Goal: Task Accomplishment & Management: Manage account settings

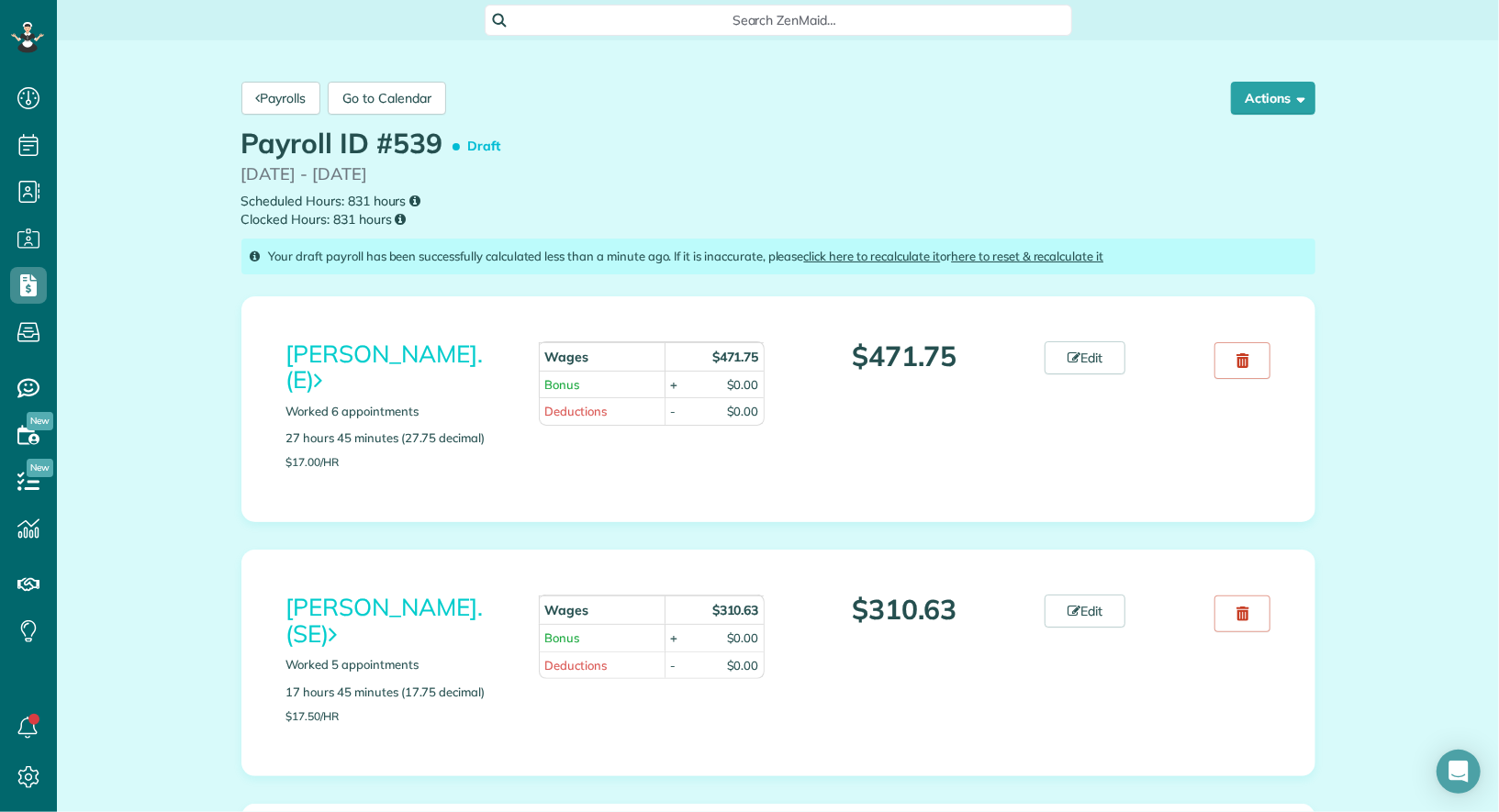
scroll to position [8, 8]
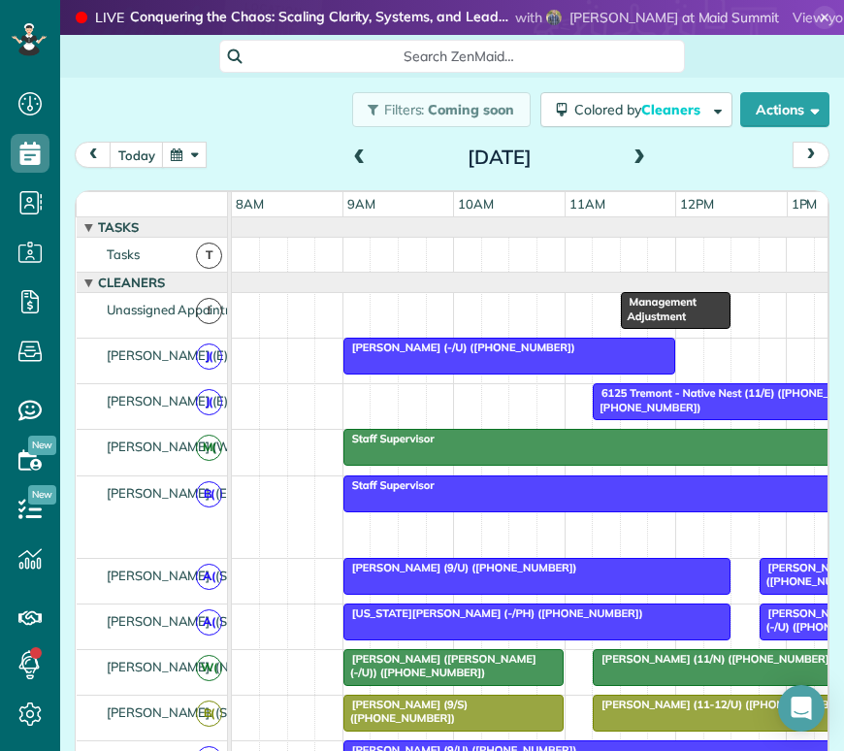
scroll to position [8, 8]
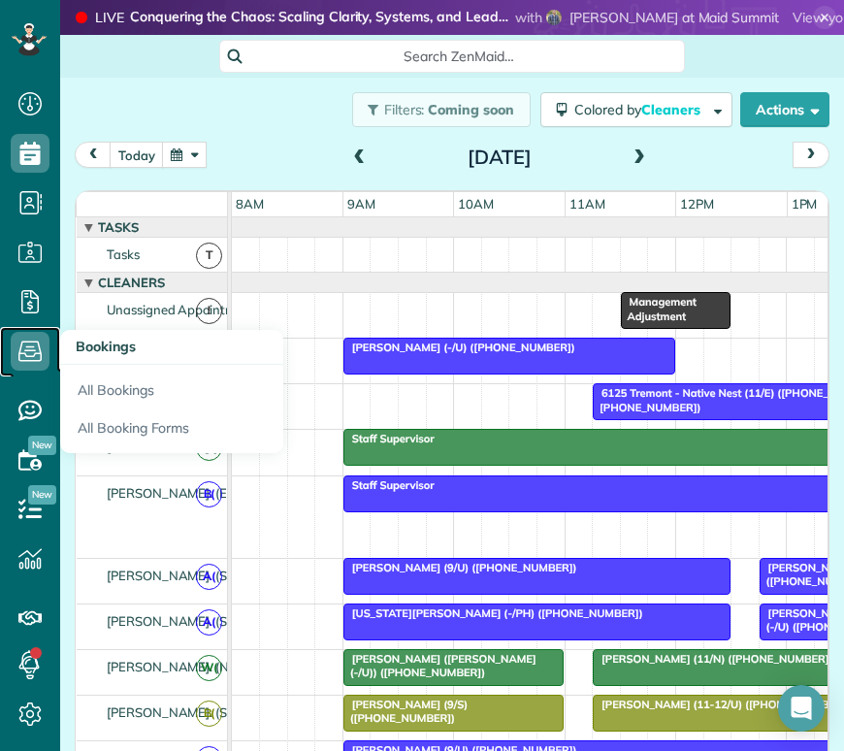
click at [29, 341] on icon at bounding box center [30, 351] width 39 height 39
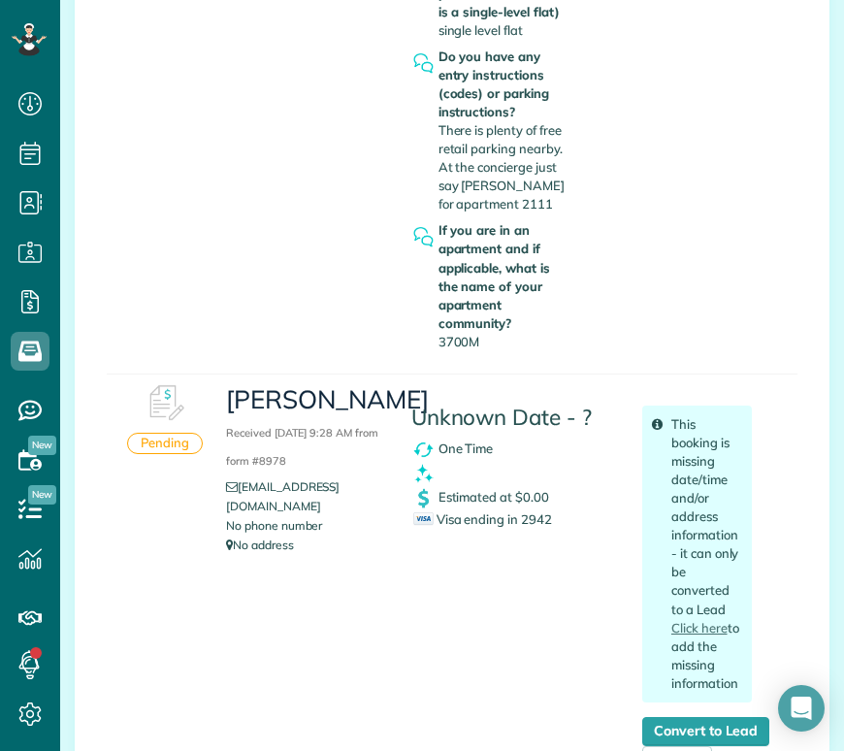
scroll to position [9513, 0]
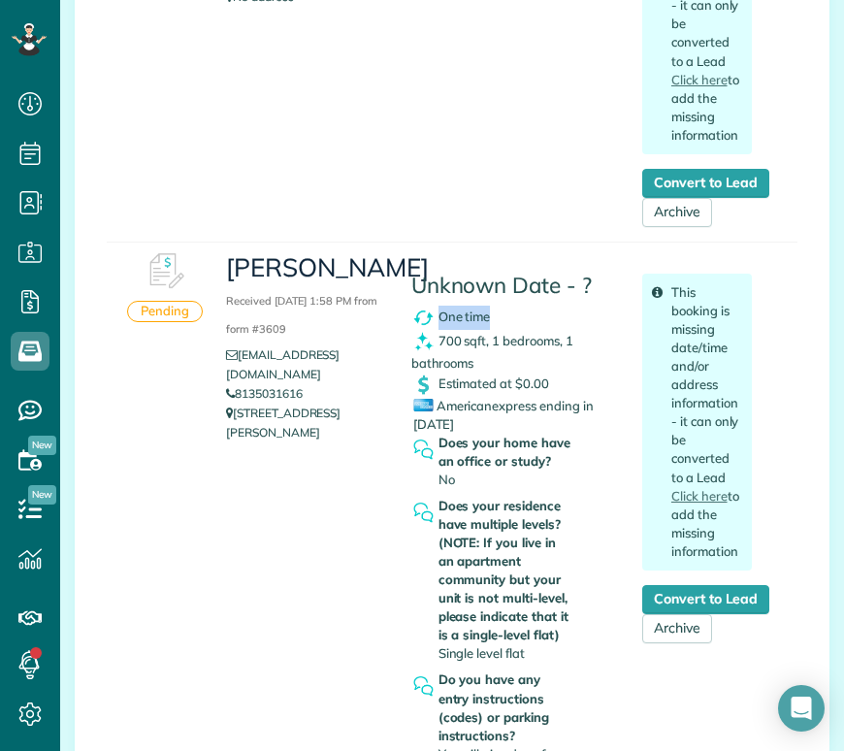
drag, startPoint x: 505, startPoint y: 189, endPoint x: 439, endPoint y: 190, distance: 66.0
click at [439, 306] on div "One time" at bounding box center [512, 318] width 202 height 24
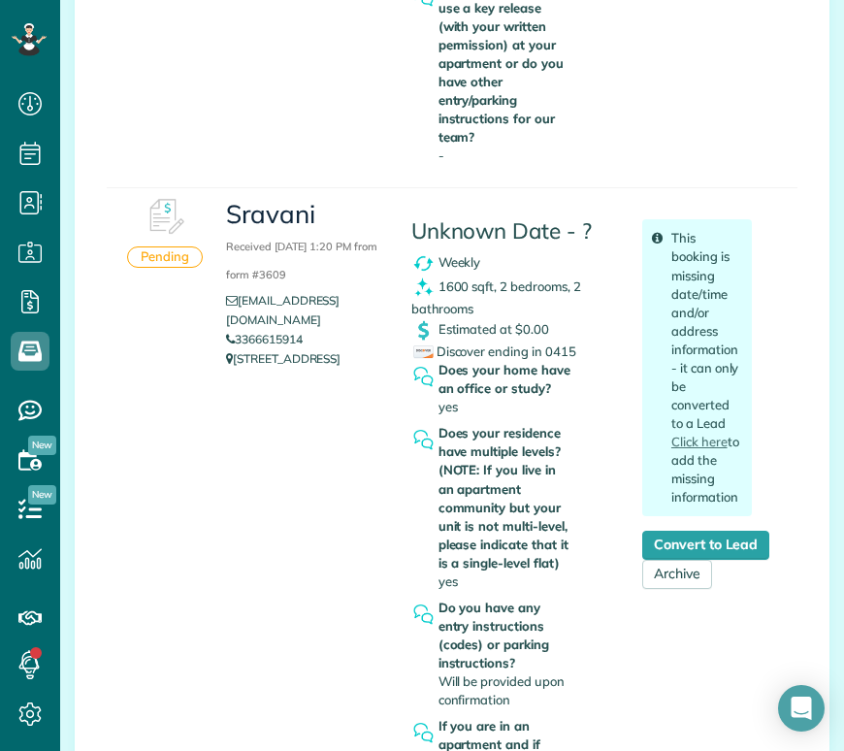
scroll to position [15650, 0]
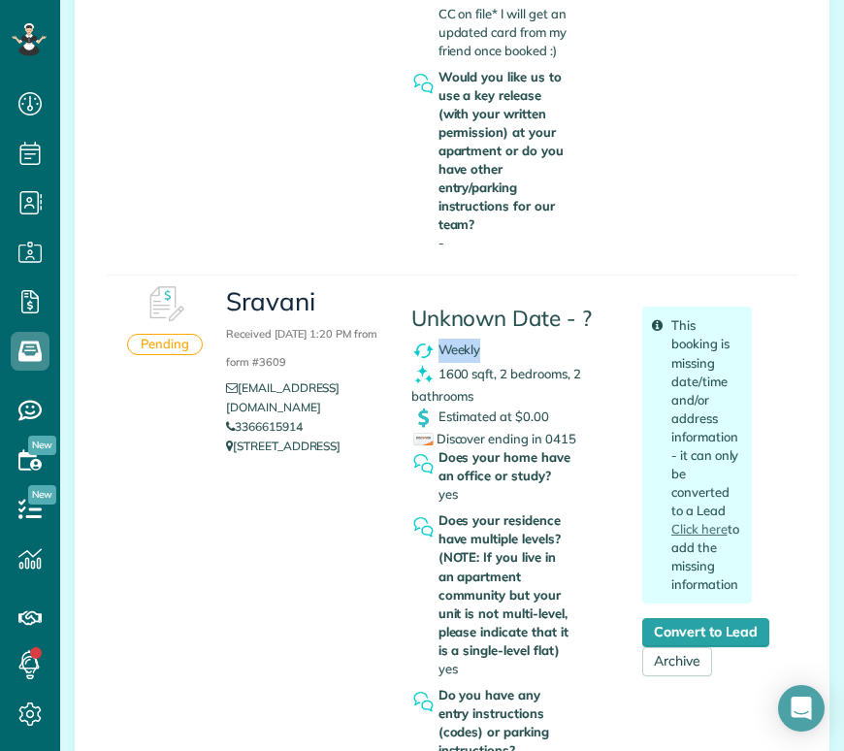
drag, startPoint x: 492, startPoint y: 162, endPoint x: 442, endPoint y: 164, distance: 50.5
click at [442, 339] on div "Weekly" at bounding box center [512, 351] width 202 height 24
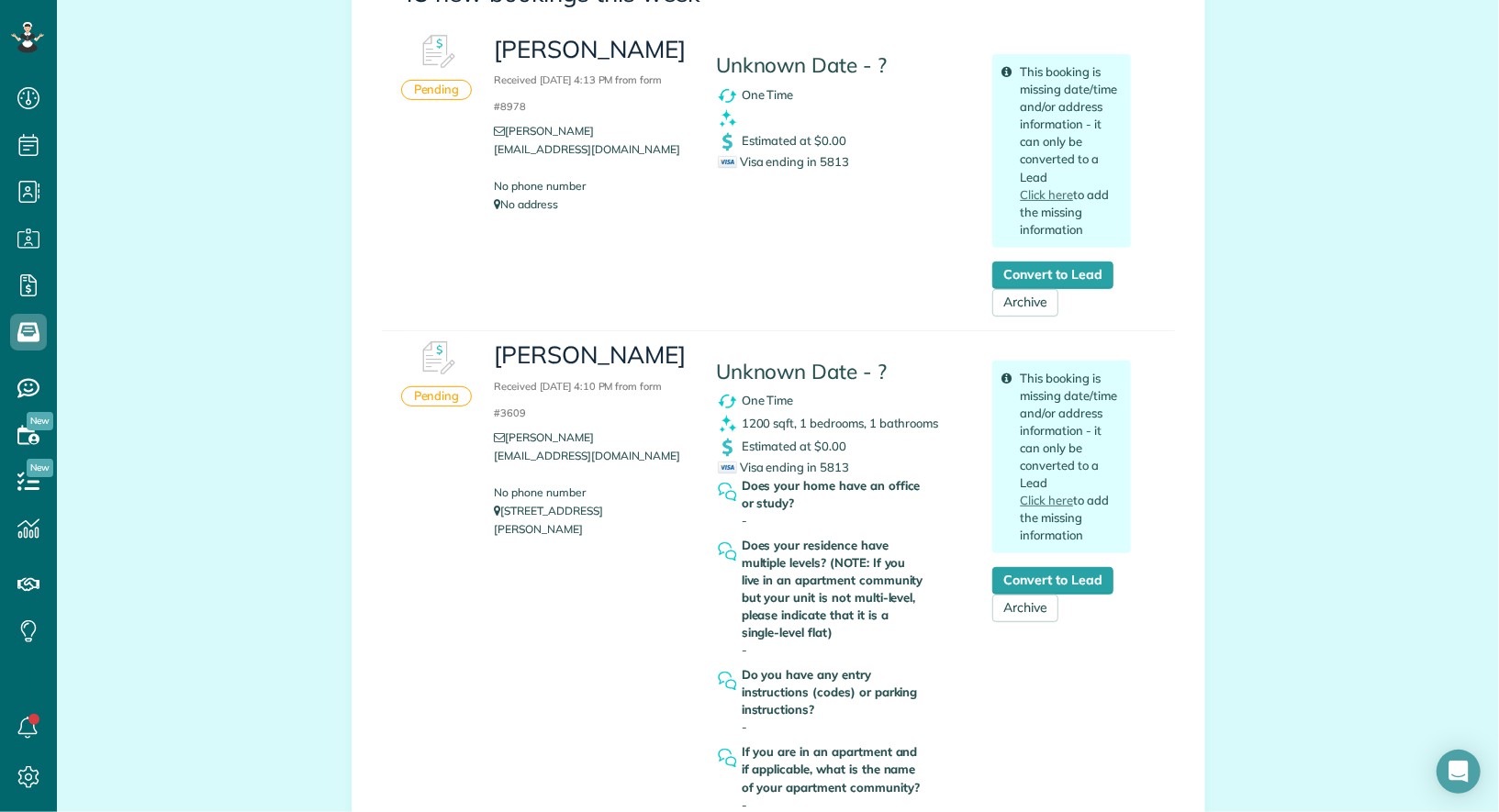
scroll to position [330, 0]
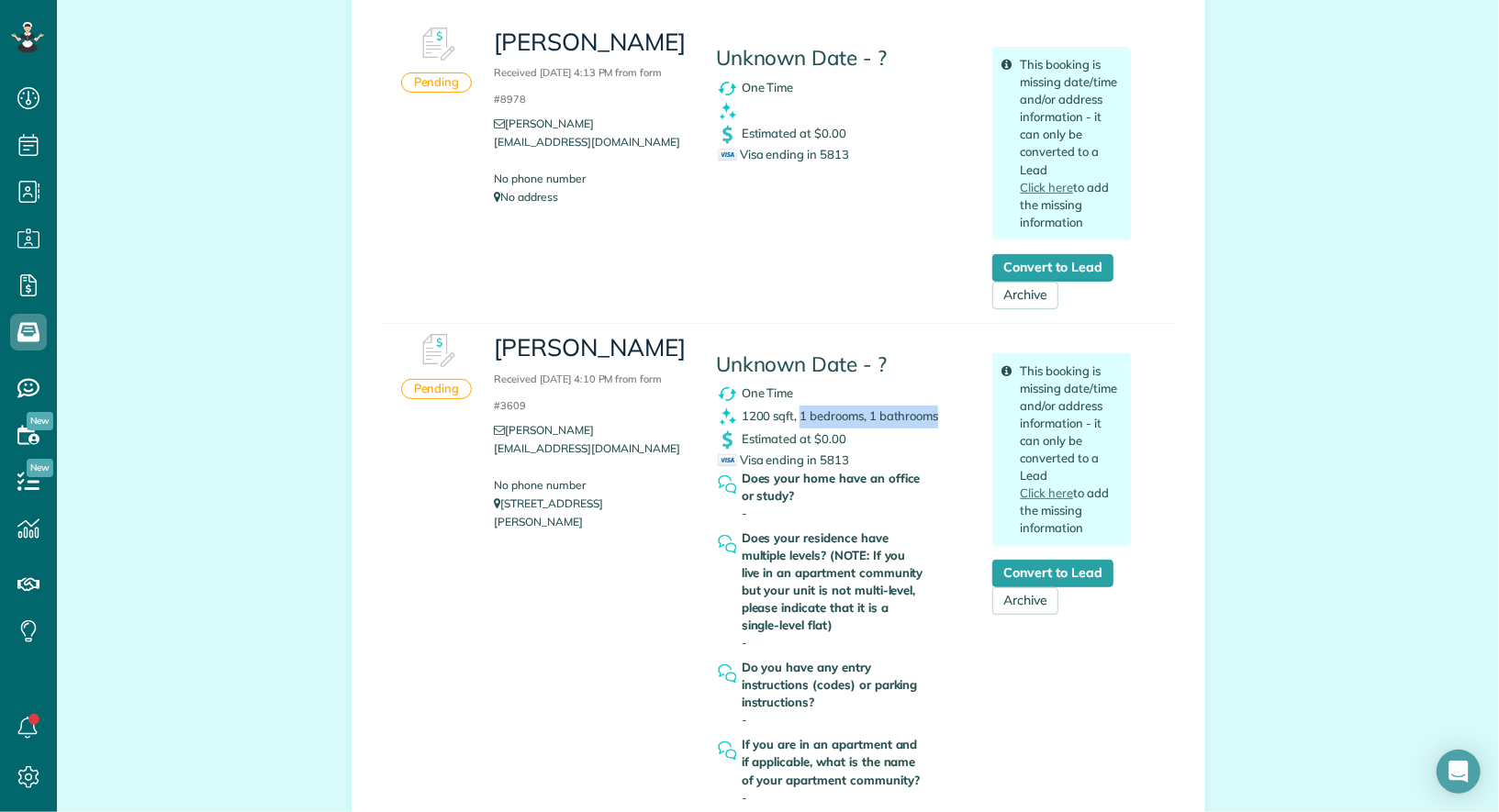
drag, startPoint x: 950, startPoint y: 414, endPoint x: 801, endPoint y: 411, distance: 149.0
click at [797, 411] on div "1200 sqft, 1 bedrooms, 1 bathrooms" at bounding box center [841, 417] width 250 height 23
drag, startPoint x: 687, startPoint y: 347, endPoint x: 494, endPoint y: 347, distance: 193.0
click at [494, 347] on h3 "Scott Roudebush Received September 11, 2025 4:10 PM from form #3609" at bounding box center [590, 373] width 194 height 78
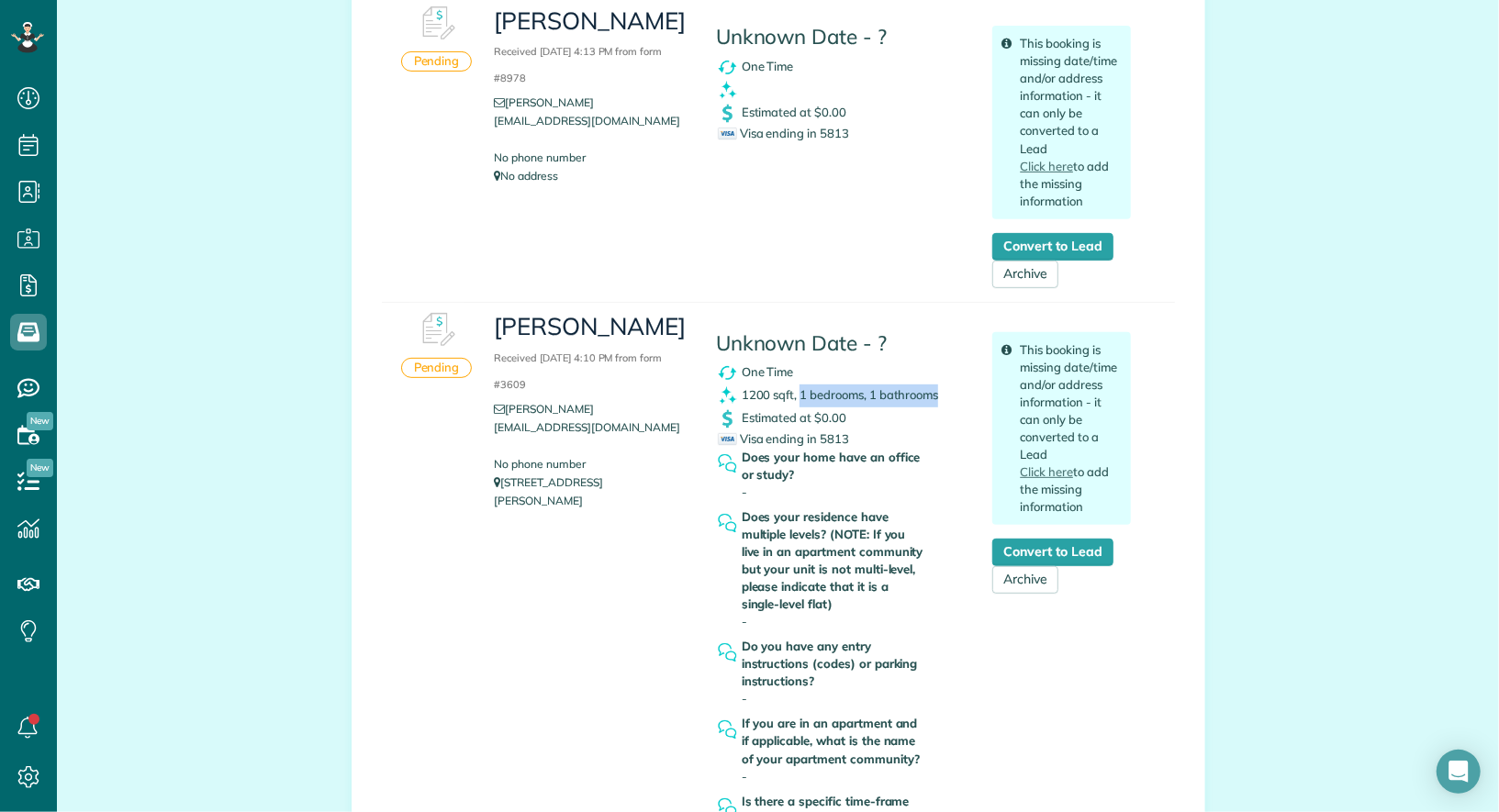
scroll to position [354, 0]
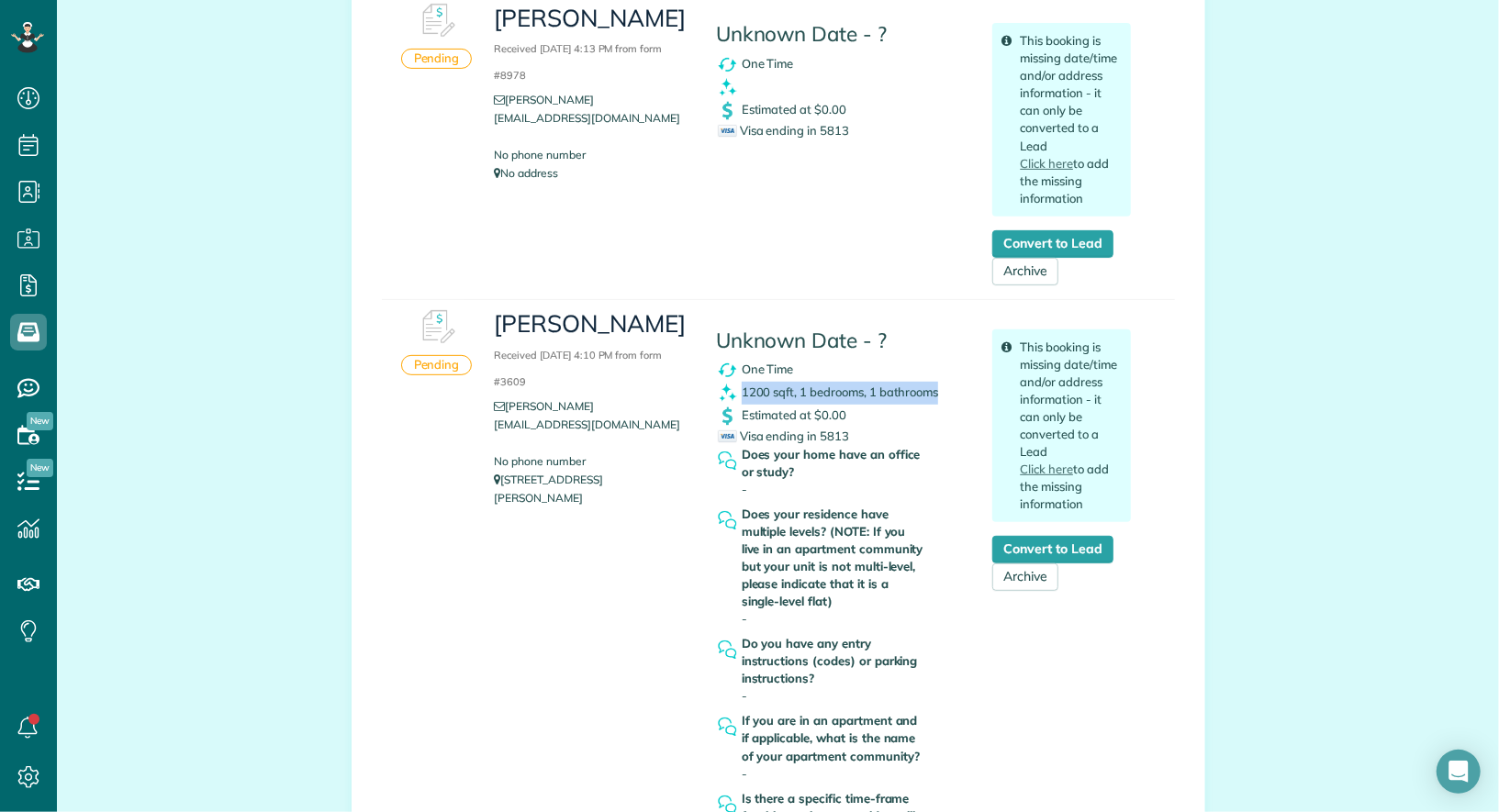
drag, startPoint x: 941, startPoint y: 389, endPoint x: 743, endPoint y: 390, distance: 198.0
click at [743, 390] on div "1200 sqft, 1 bedrooms, 1 bathrooms" at bounding box center [841, 393] width 250 height 23
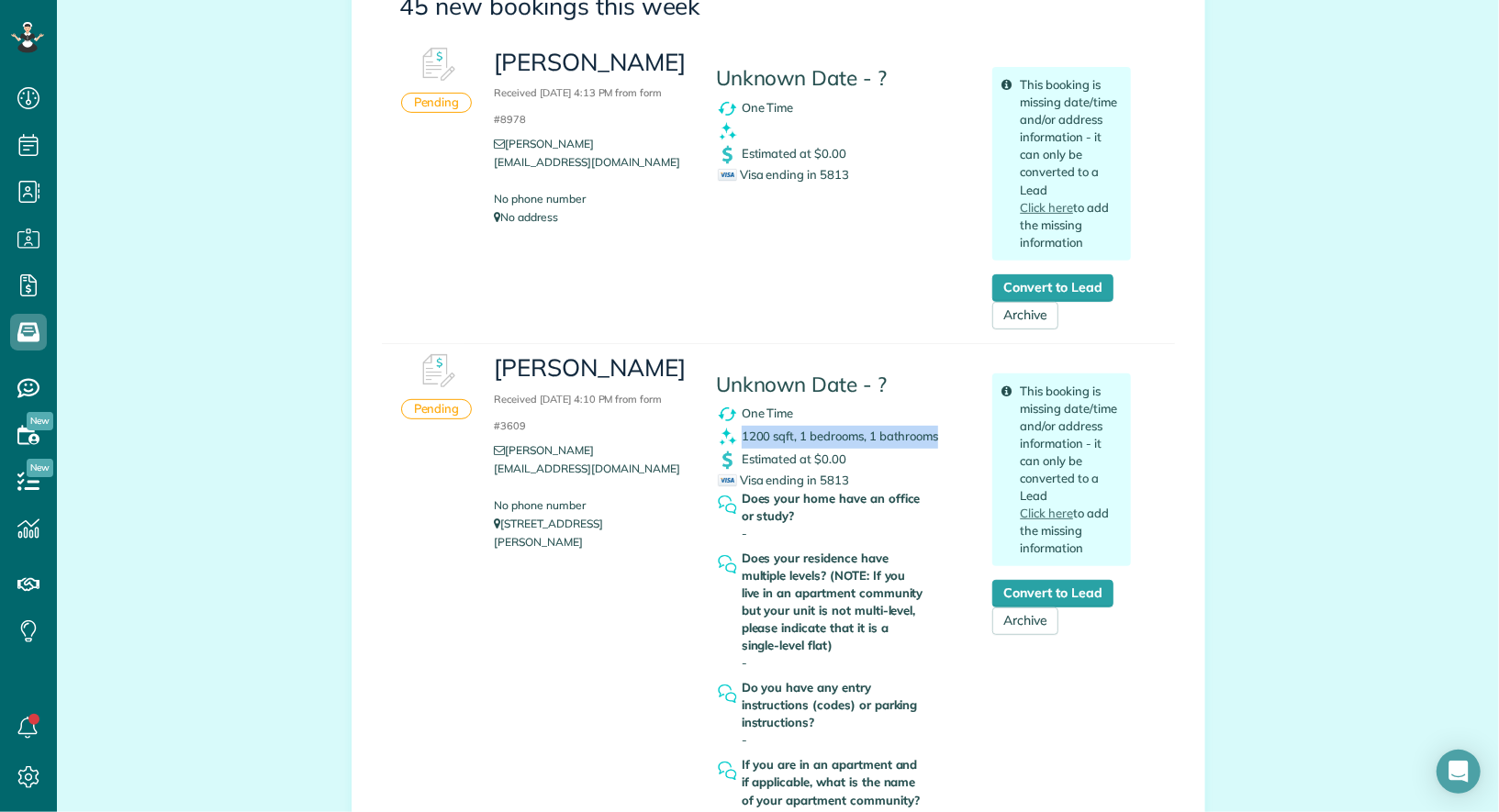
scroll to position [299, 0]
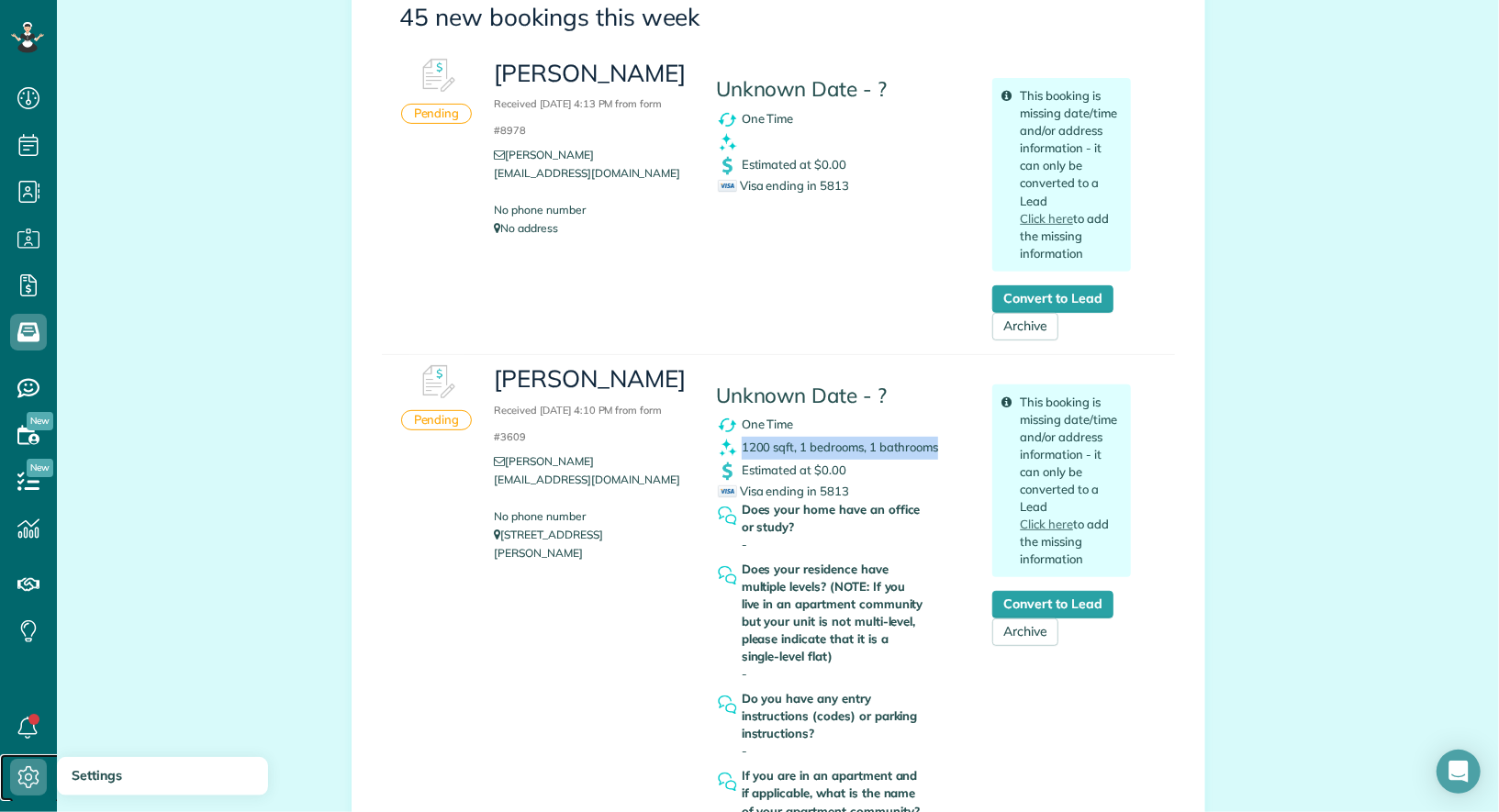
click at [33, 709] on icon at bounding box center [28, 777] width 37 height 37
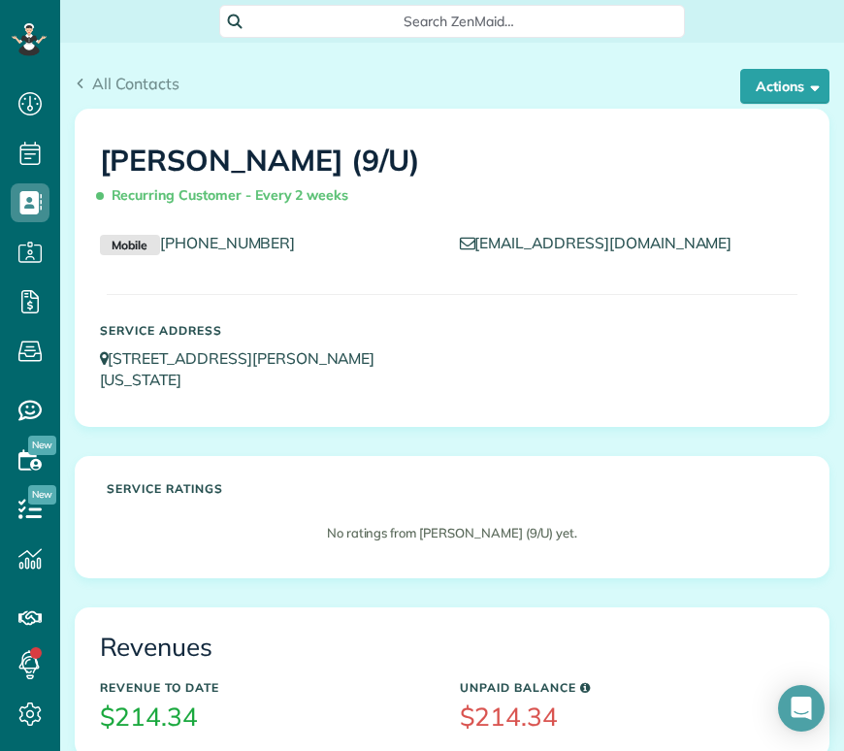
scroll to position [8, 8]
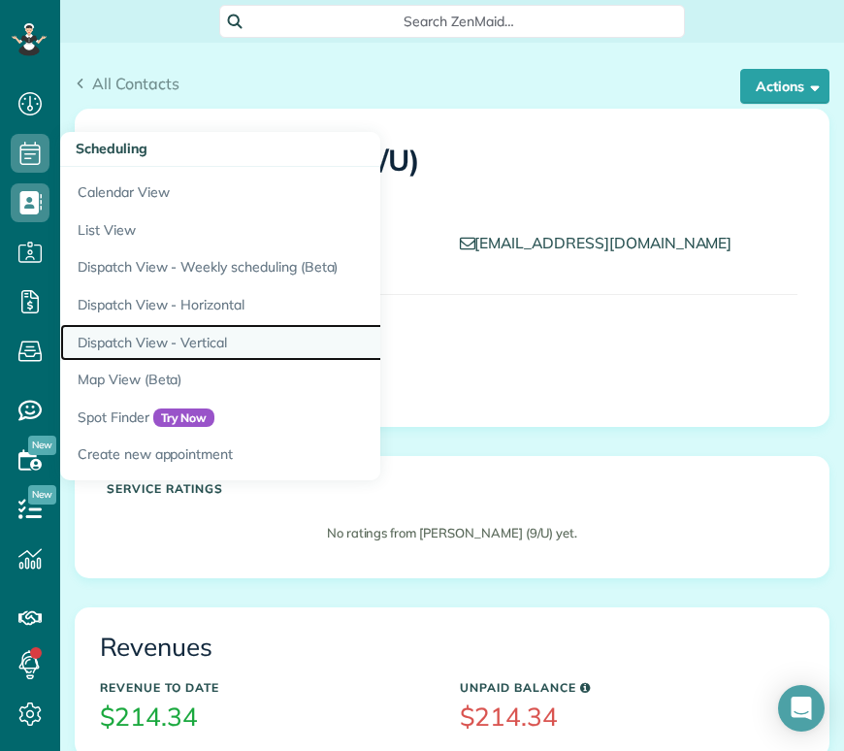
click at [154, 331] on link "Dispatch View - Vertical" at bounding box center [302, 343] width 485 height 38
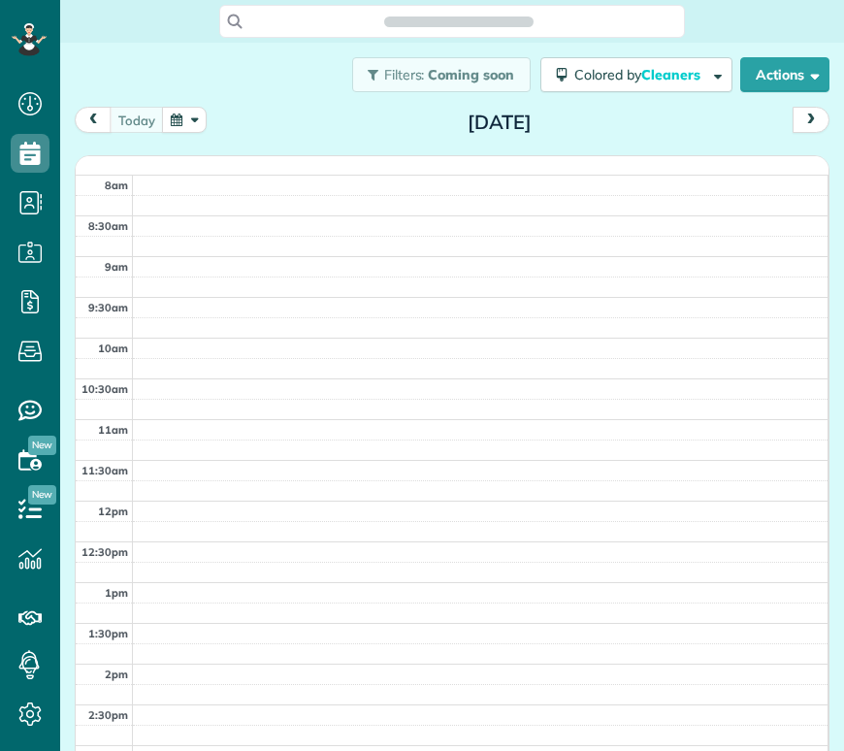
scroll to position [751, 59]
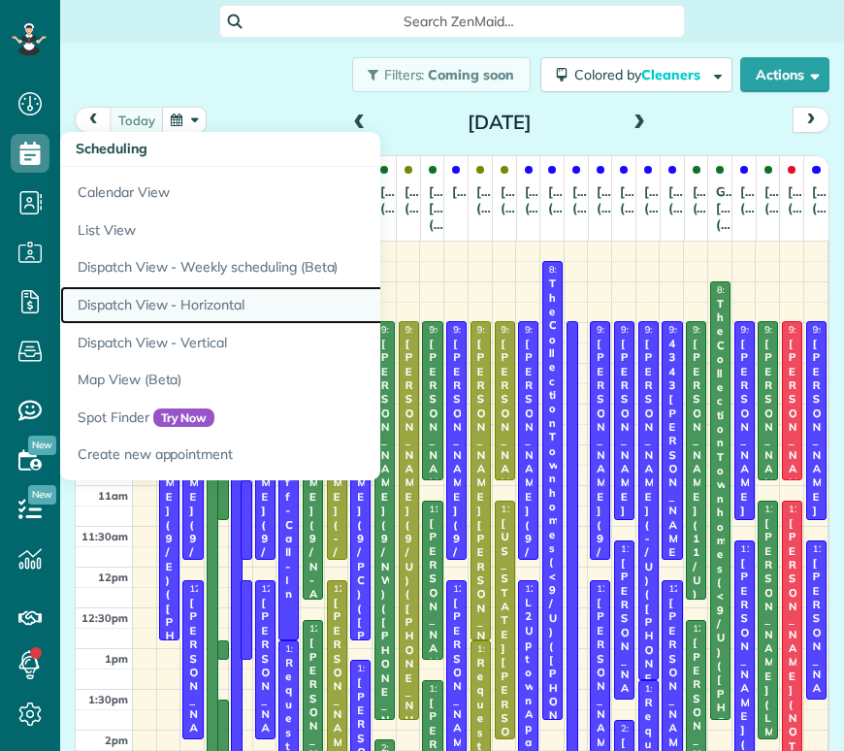
click at [216, 310] on link "Dispatch View - Horizontal" at bounding box center [302, 305] width 485 height 38
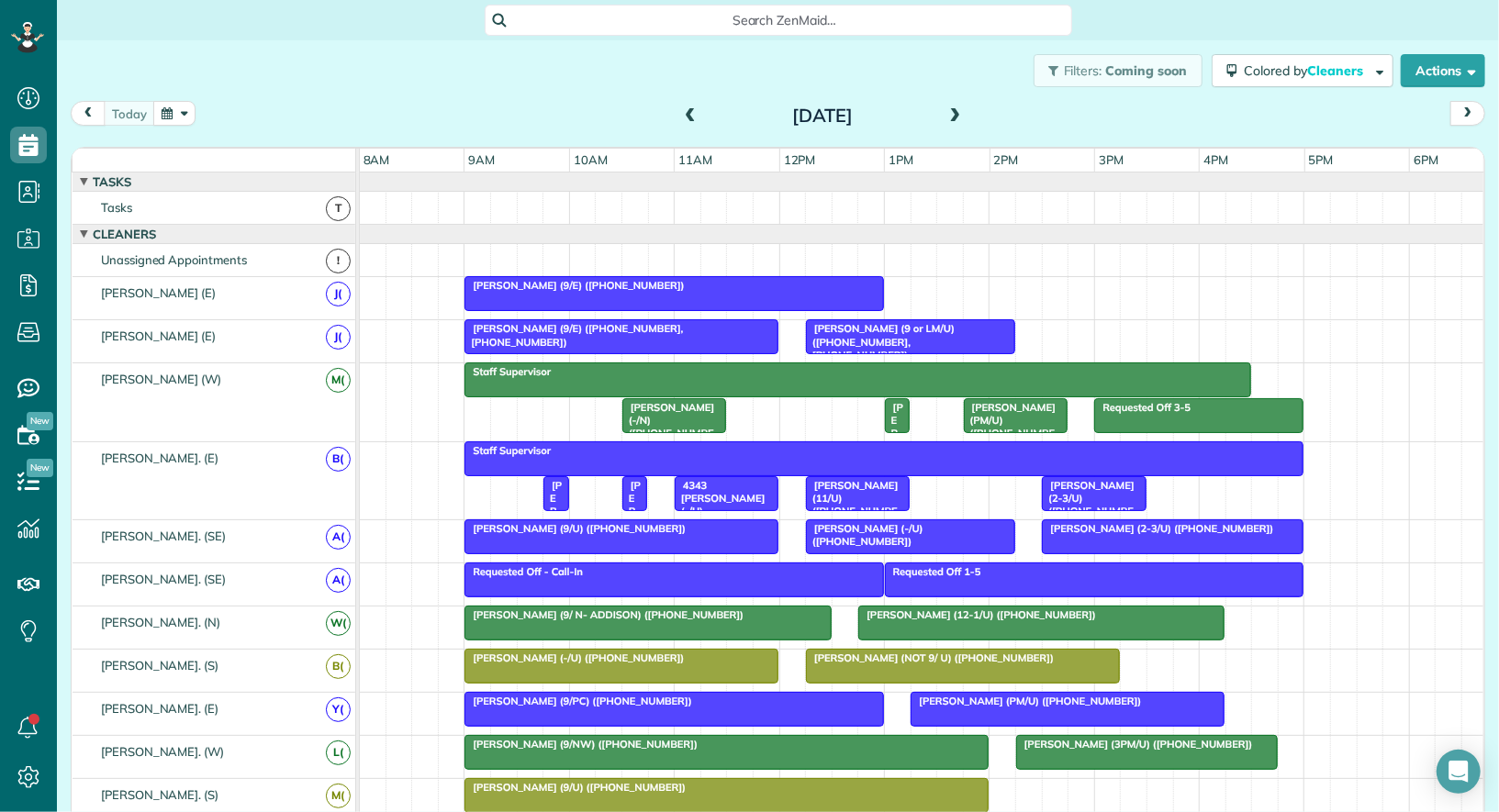
scroll to position [812, 56]
click at [797, 112] on div "[DATE]" at bounding box center [822, 115] width 294 height 29
click at [797, 112] on span at bounding box center [955, 116] width 20 height 16
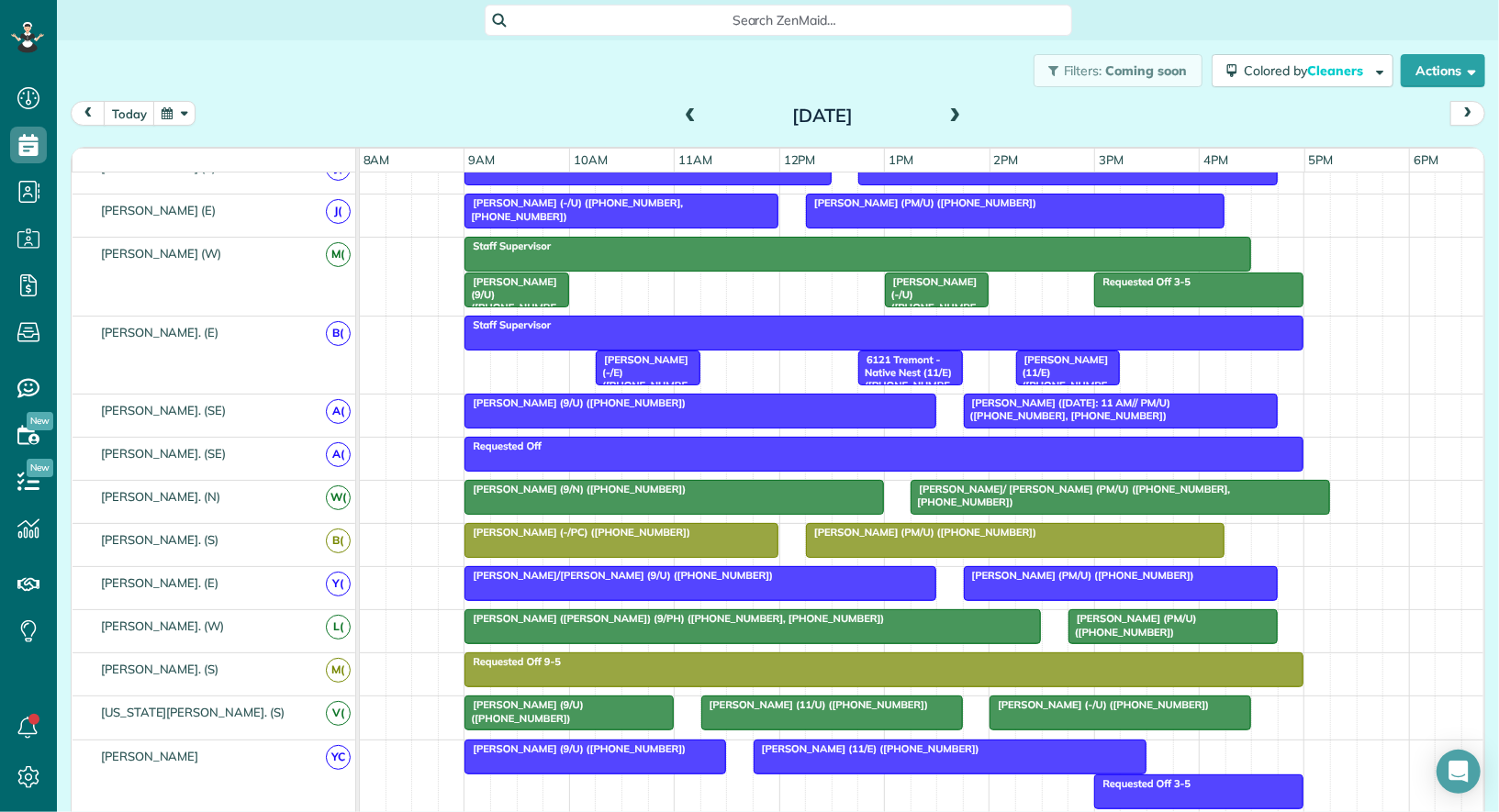
scroll to position [0, 0]
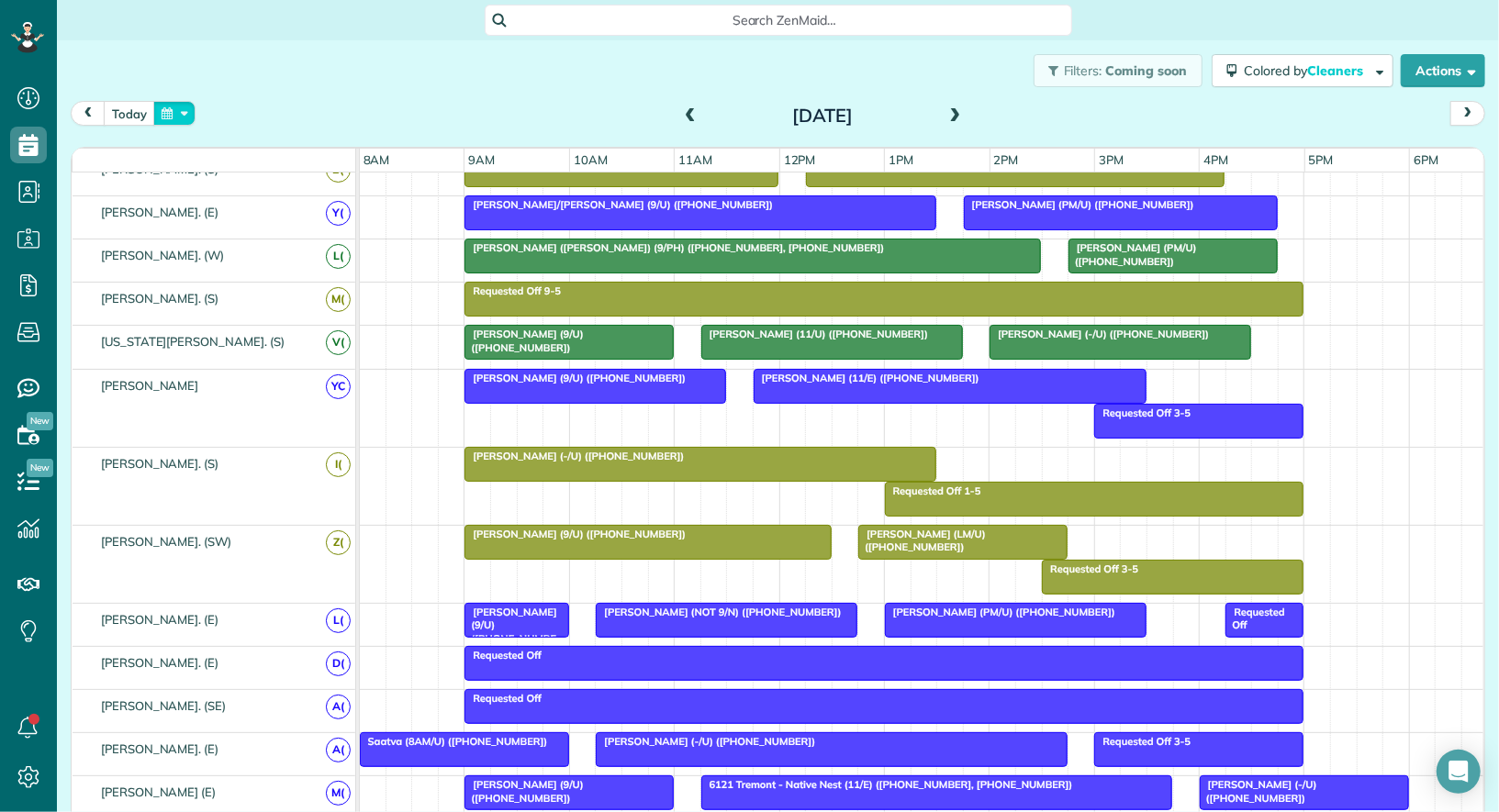
click at [181, 111] on button "button" at bounding box center [174, 113] width 43 height 25
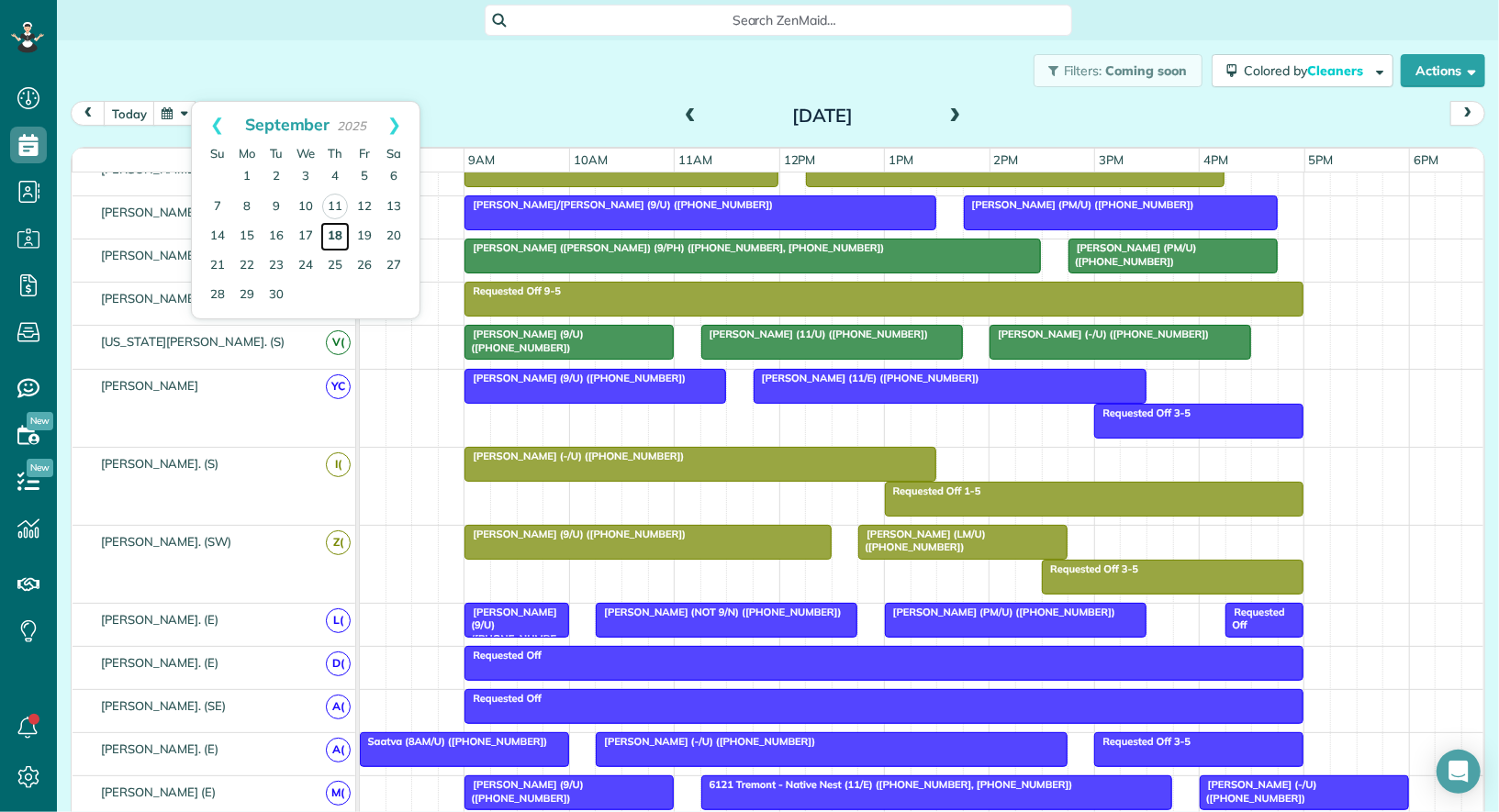
click at [329, 232] on link "18" at bounding box center [335, 236] width 29 height 29
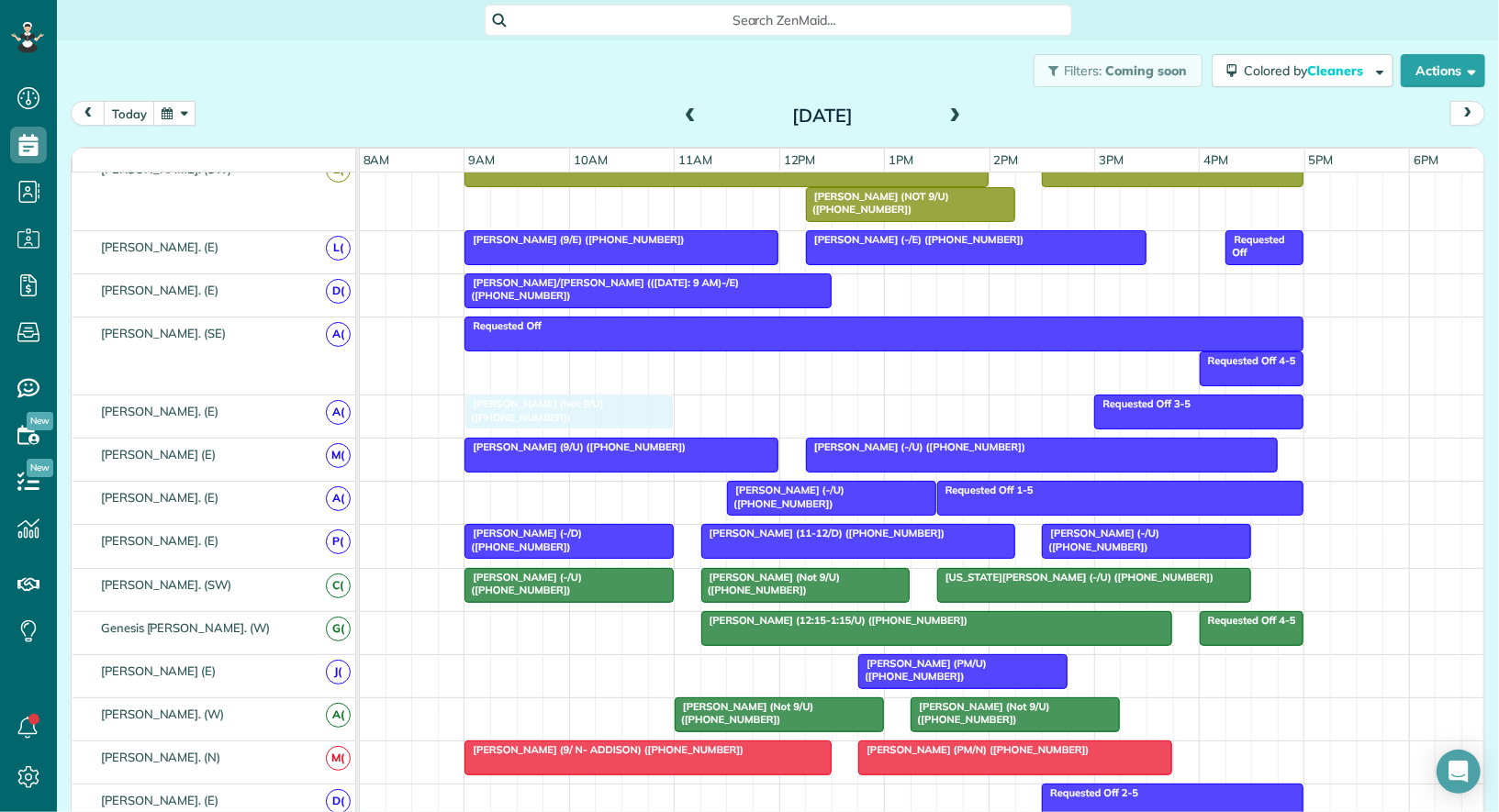
drag, startPoint x: 998, startPoint y: 405, endPoint x: 571, endPoint y: 416, distance: 427.1
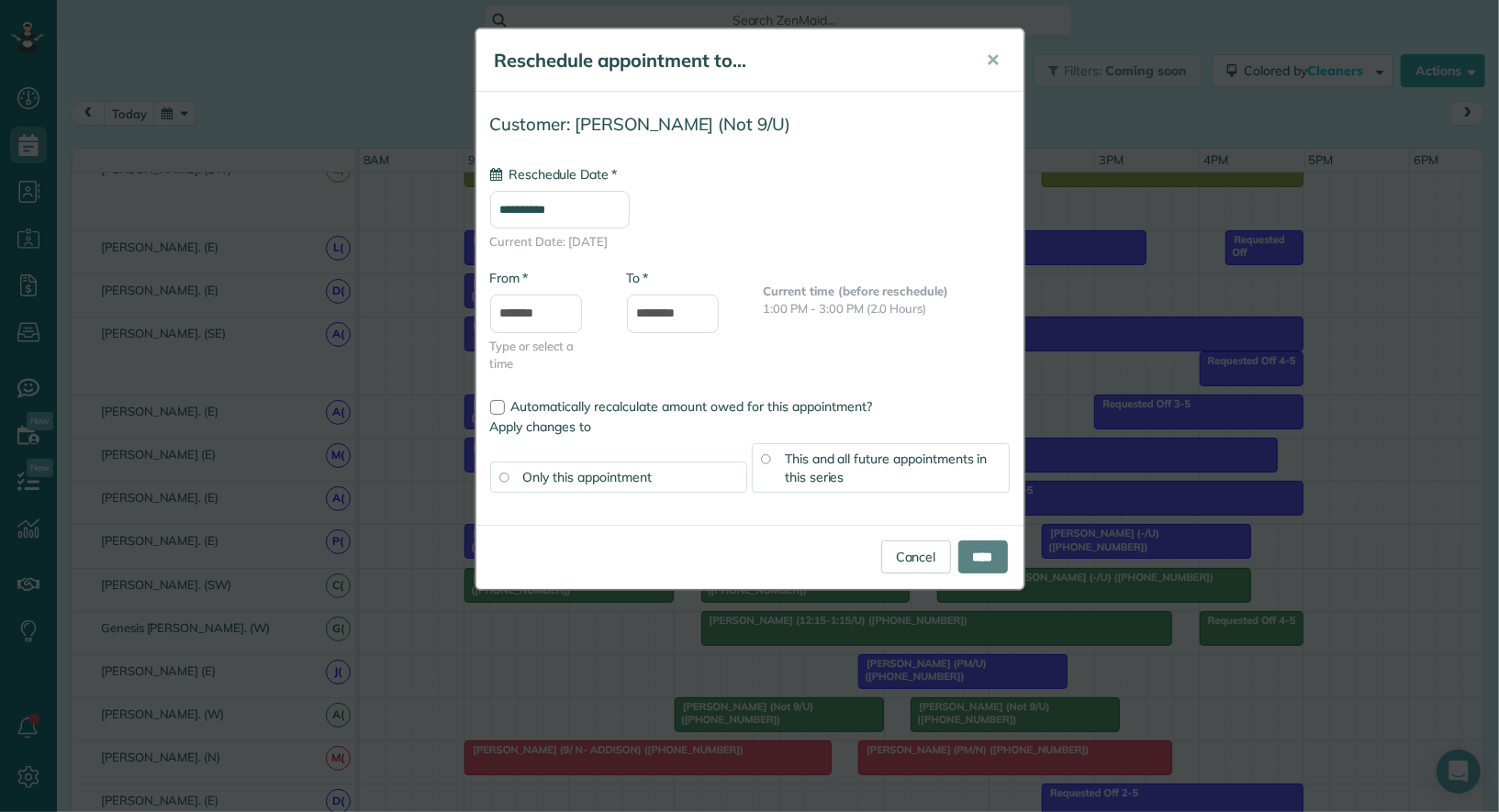
type input "**********"
click at [797, 560] on input "****" at bounding box center [983, 557] width 49 height 33
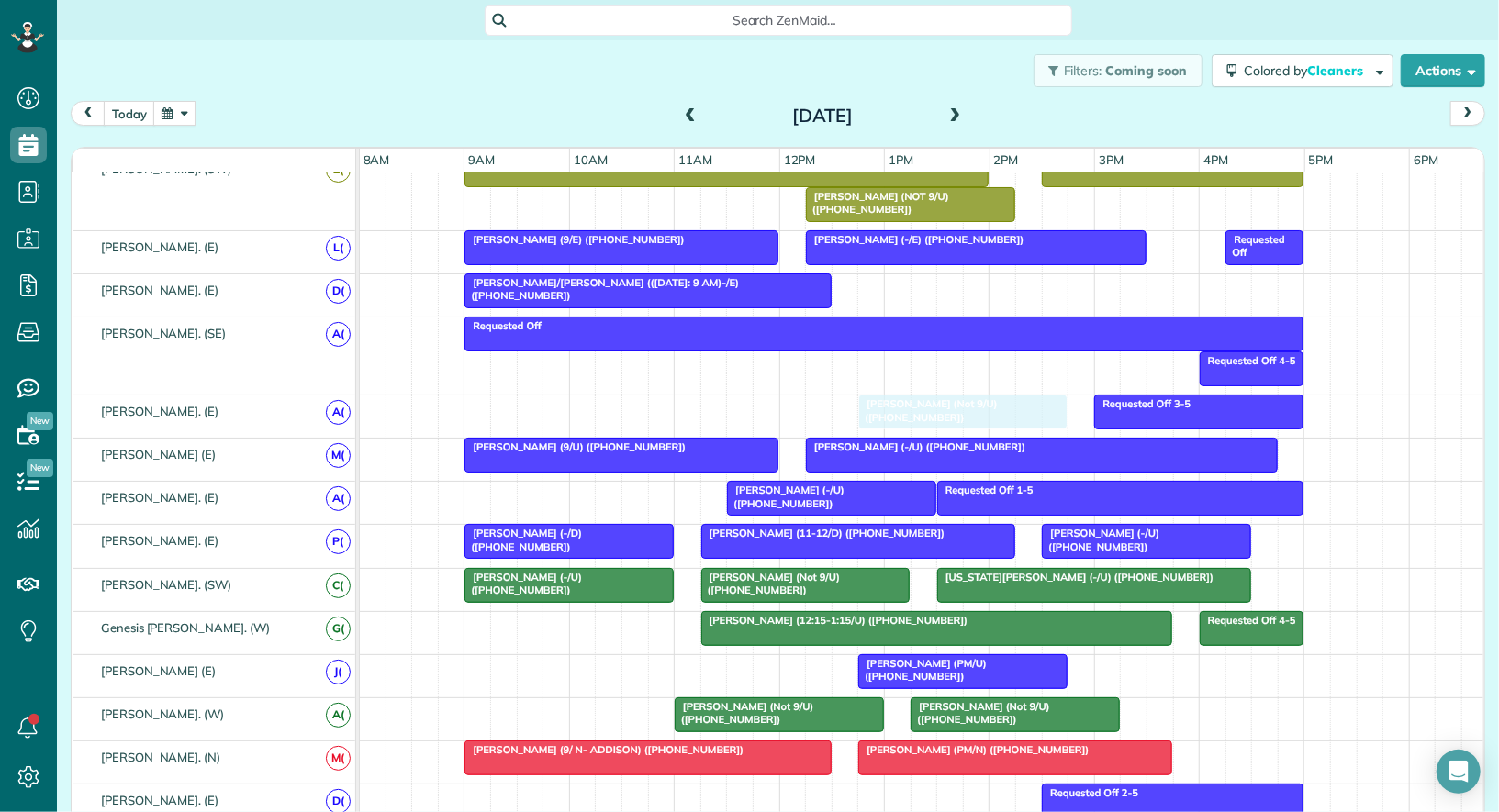
drag, startPoint x: 503, startPoint y: 406, endPoint x: 902, endPoint y: 400, distance: 399.0
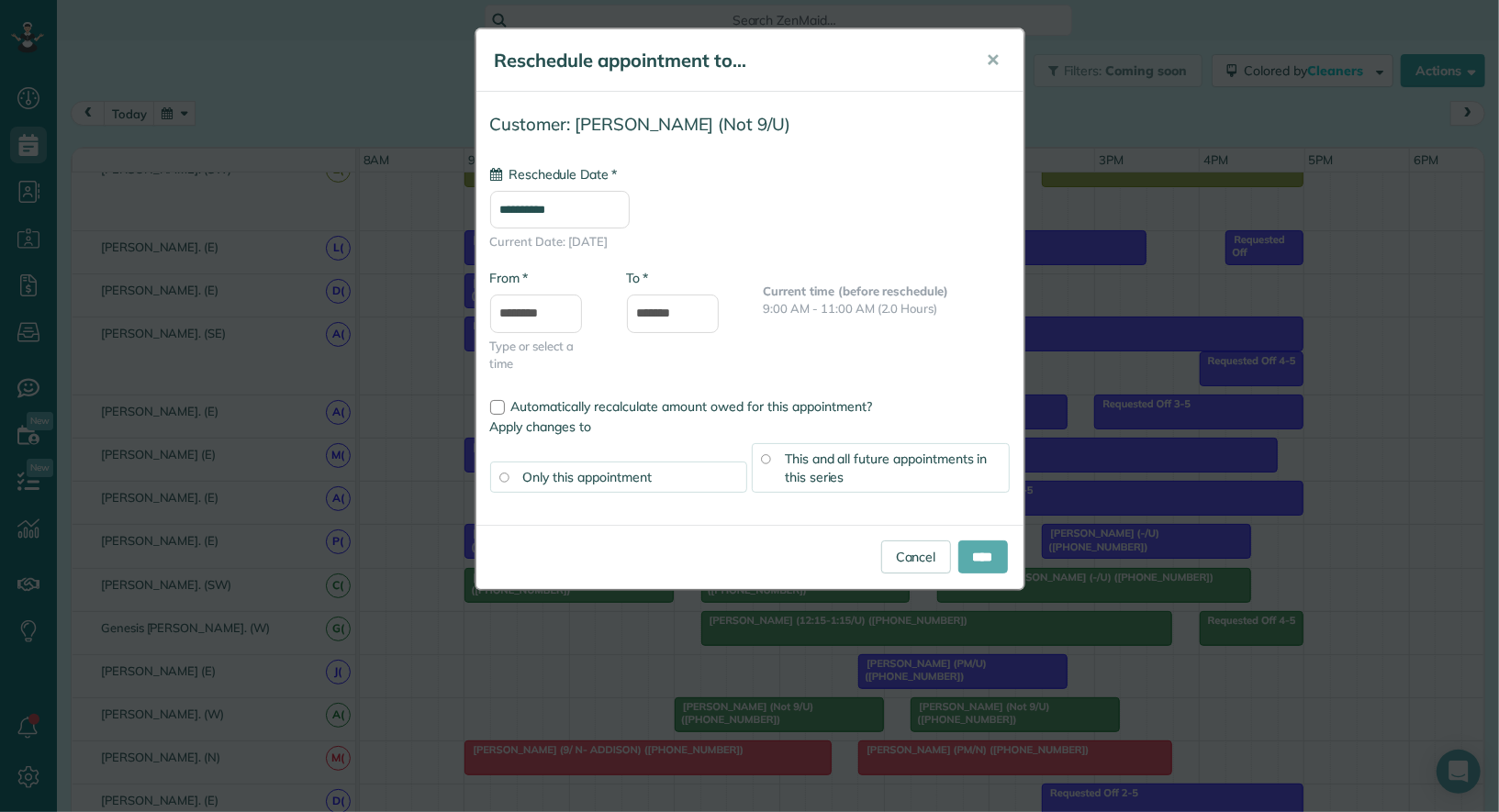
type input "**********"
click at [797, 547] on input "****" at bounding box center [983, 557] width 49 height 33
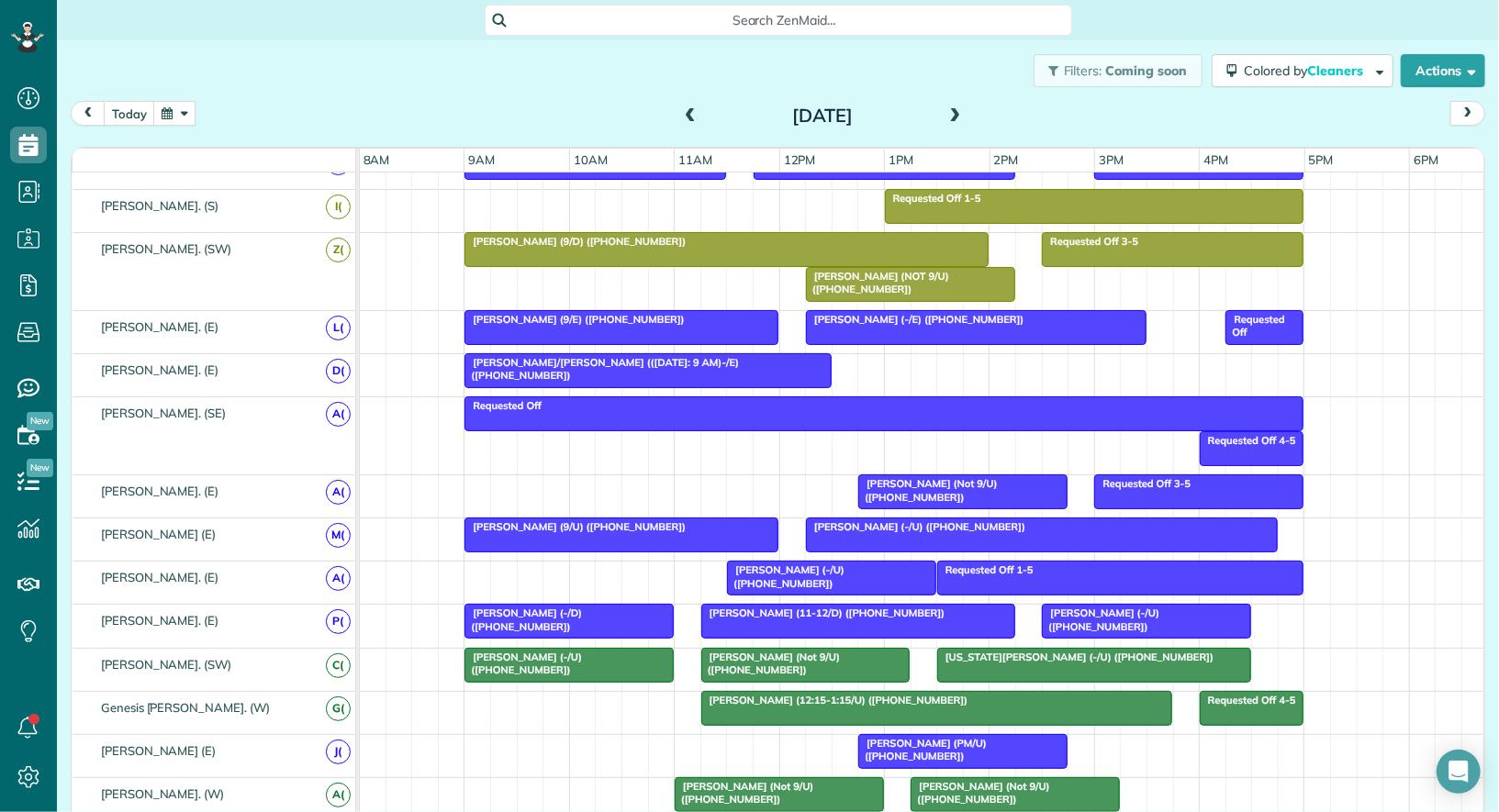
click at [797, 113] on span at bounding box center [955, 116] width 20 height 16
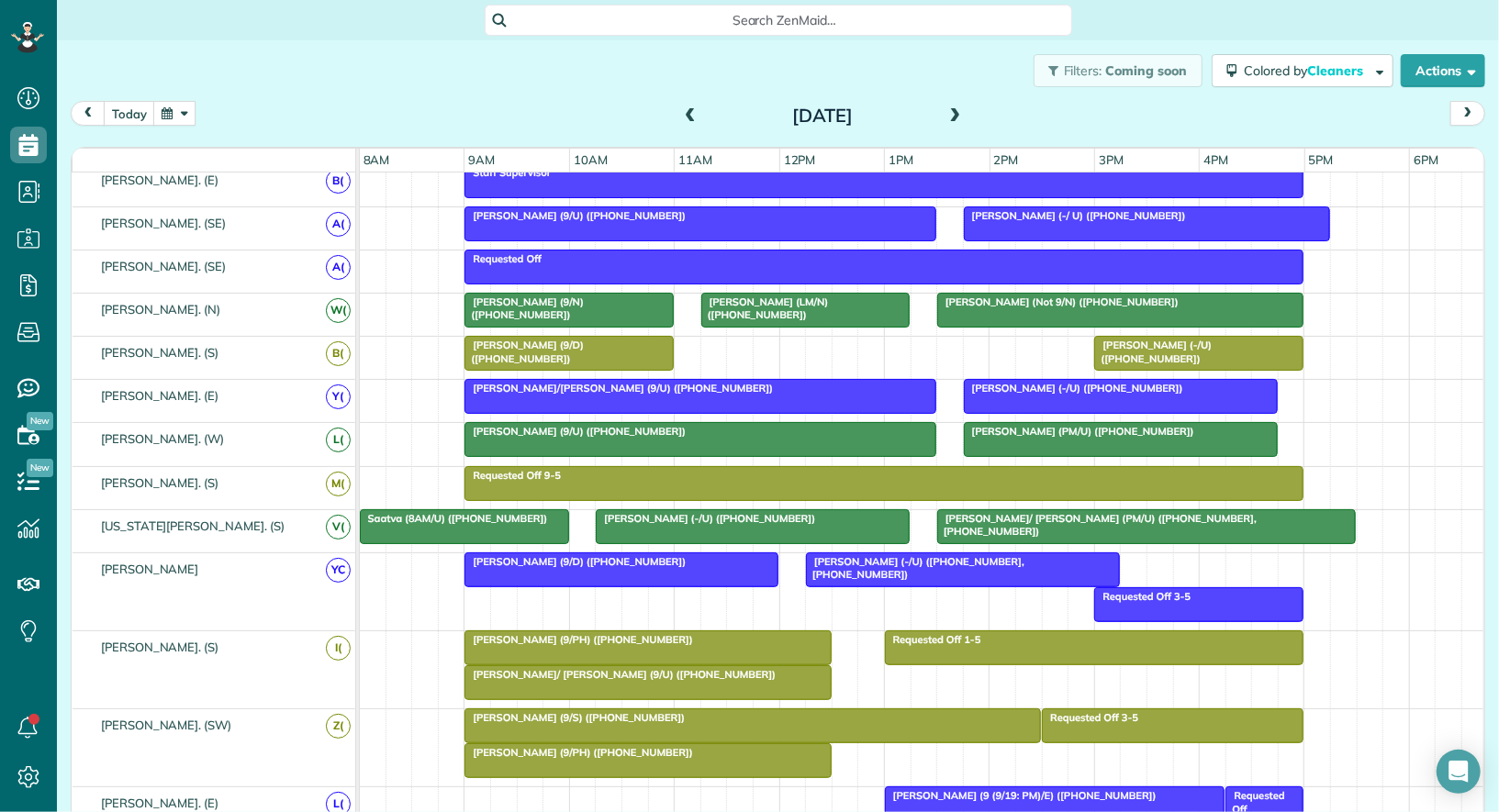
click at [576, 389] on div at bounding box center [700, 396] width 470 height 33
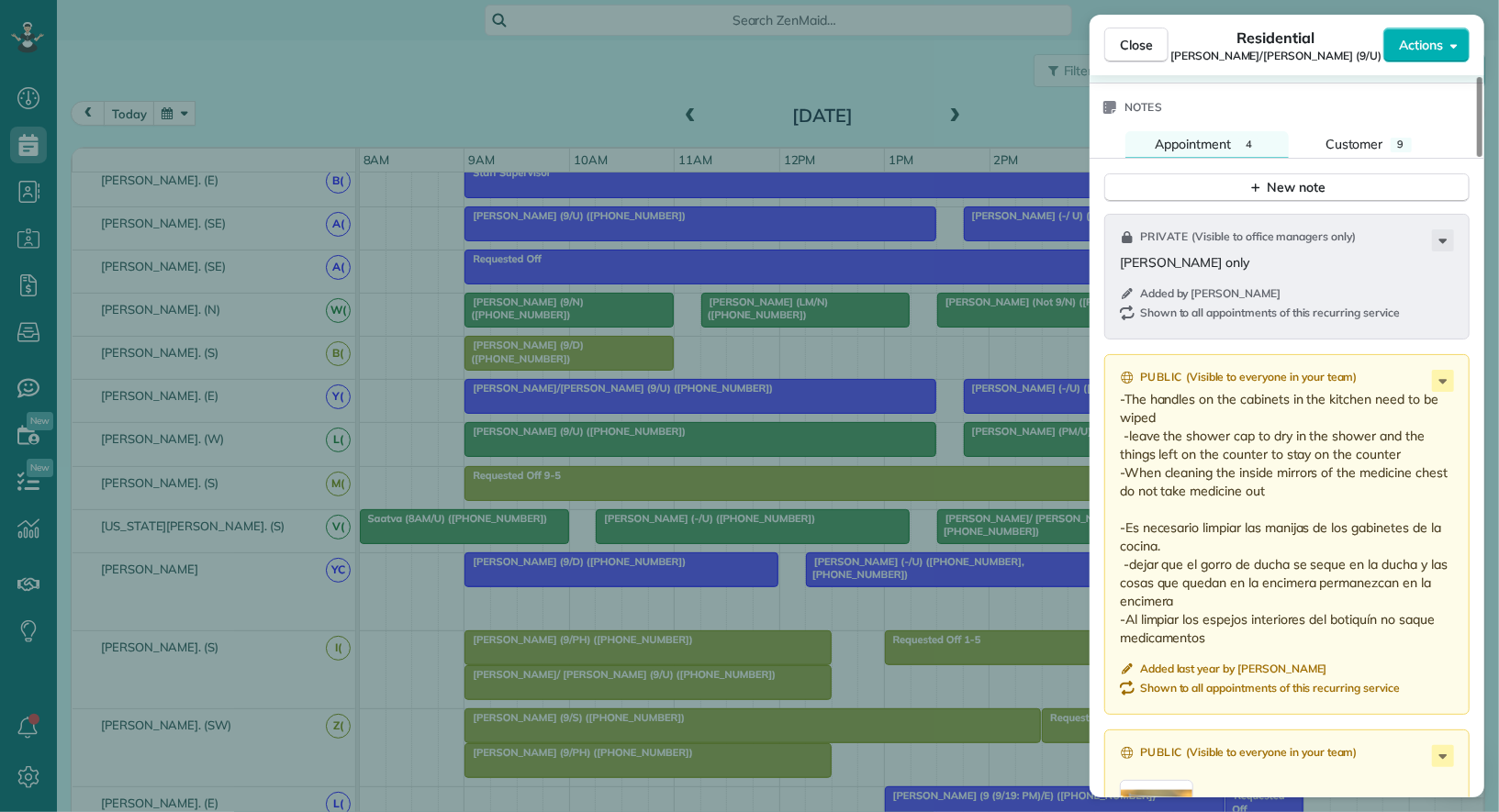
drag, startPoint x: 1196, startPoint y: 256, endPoint x: 1105, endPoint y: 257, distance: 91.0
click at [797, 257] on div "Private ( Visible to office managers only ) Yuliana only Added by Scott Roudebu…" at bounding box center [1287, 276] width 365 height 126
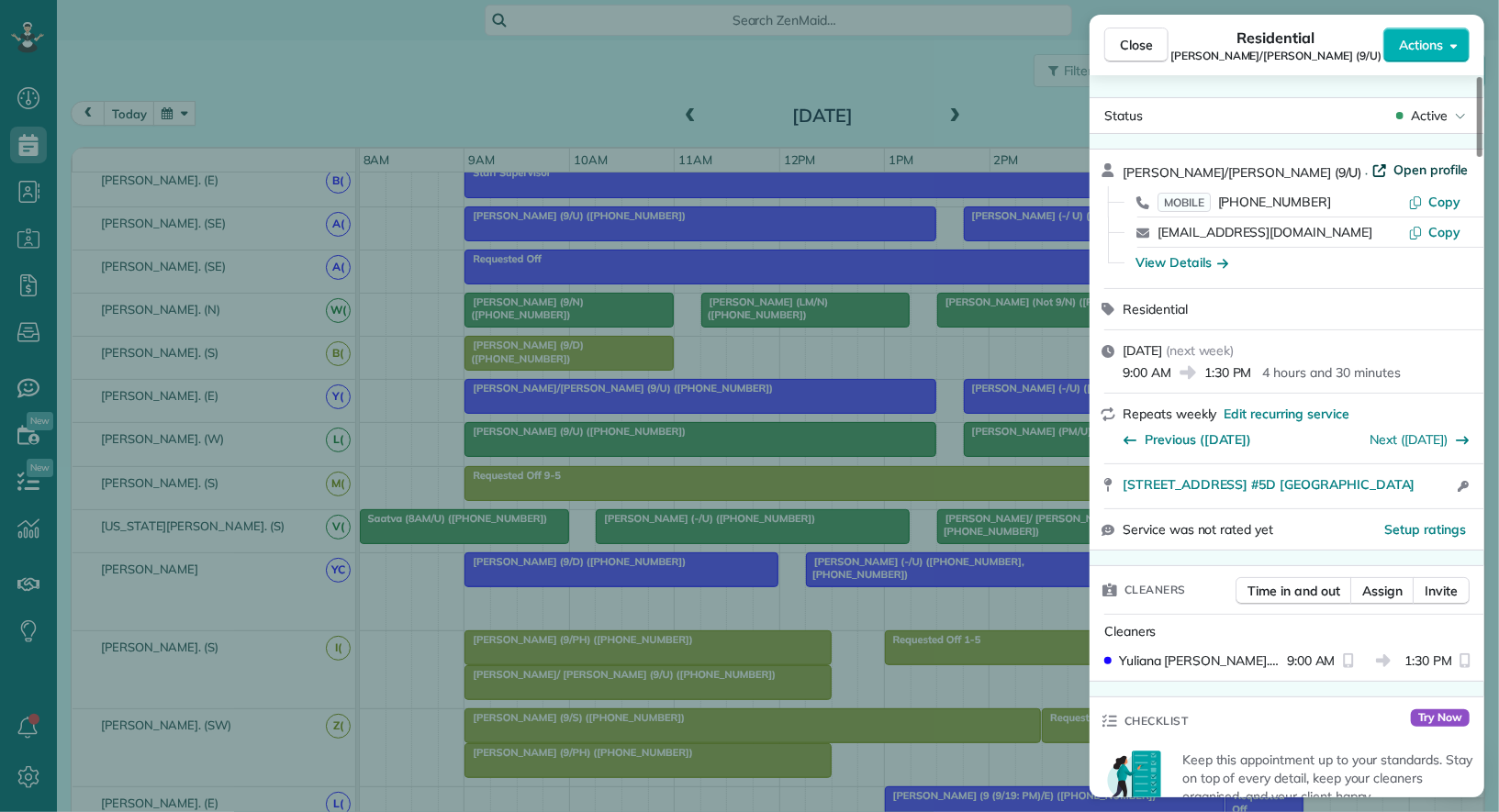
click at [797, 173] on span "Open profile" at bounding box center [1431, 169] width 75 height 18
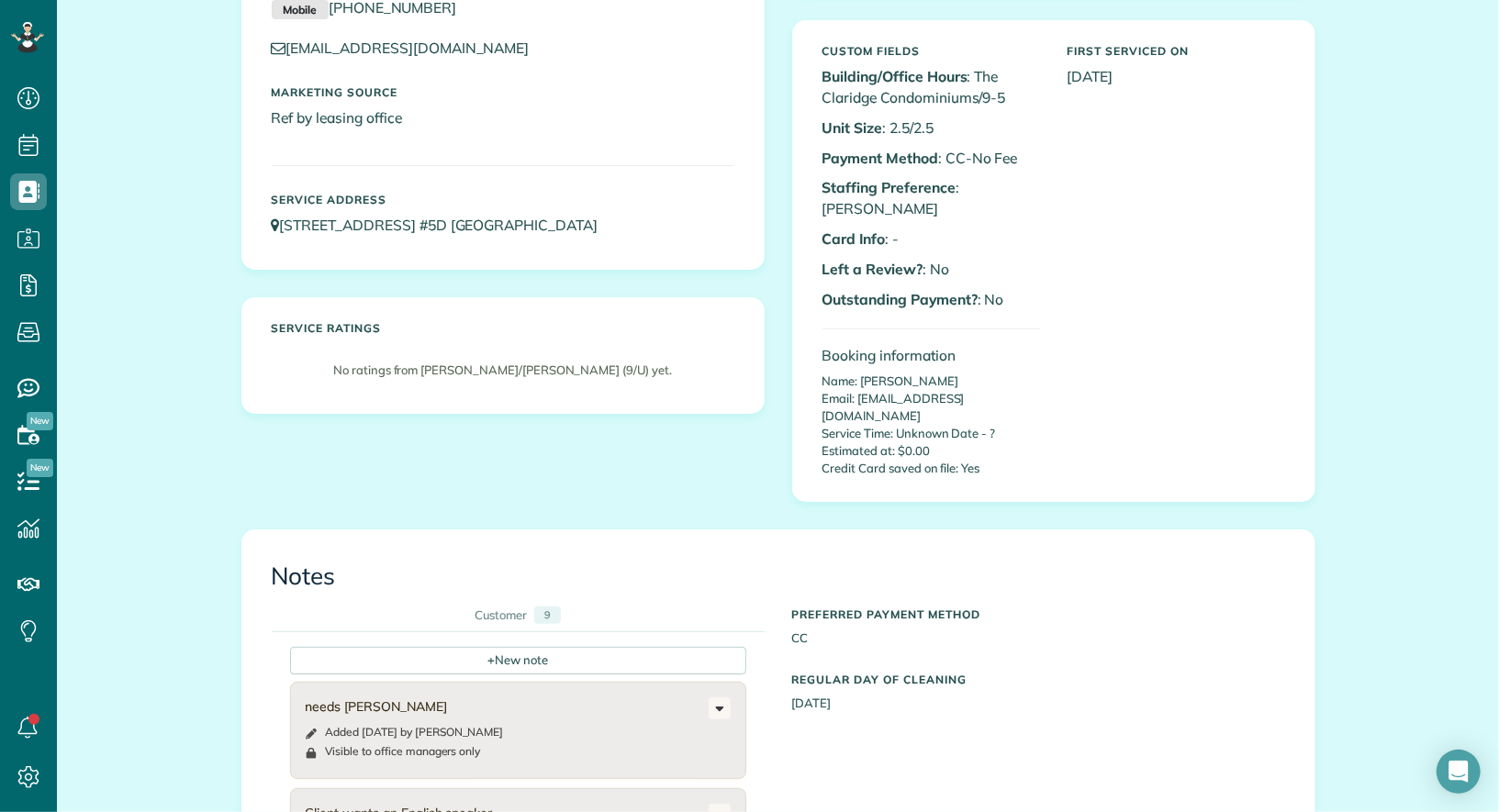
scroll to position [209, 0]
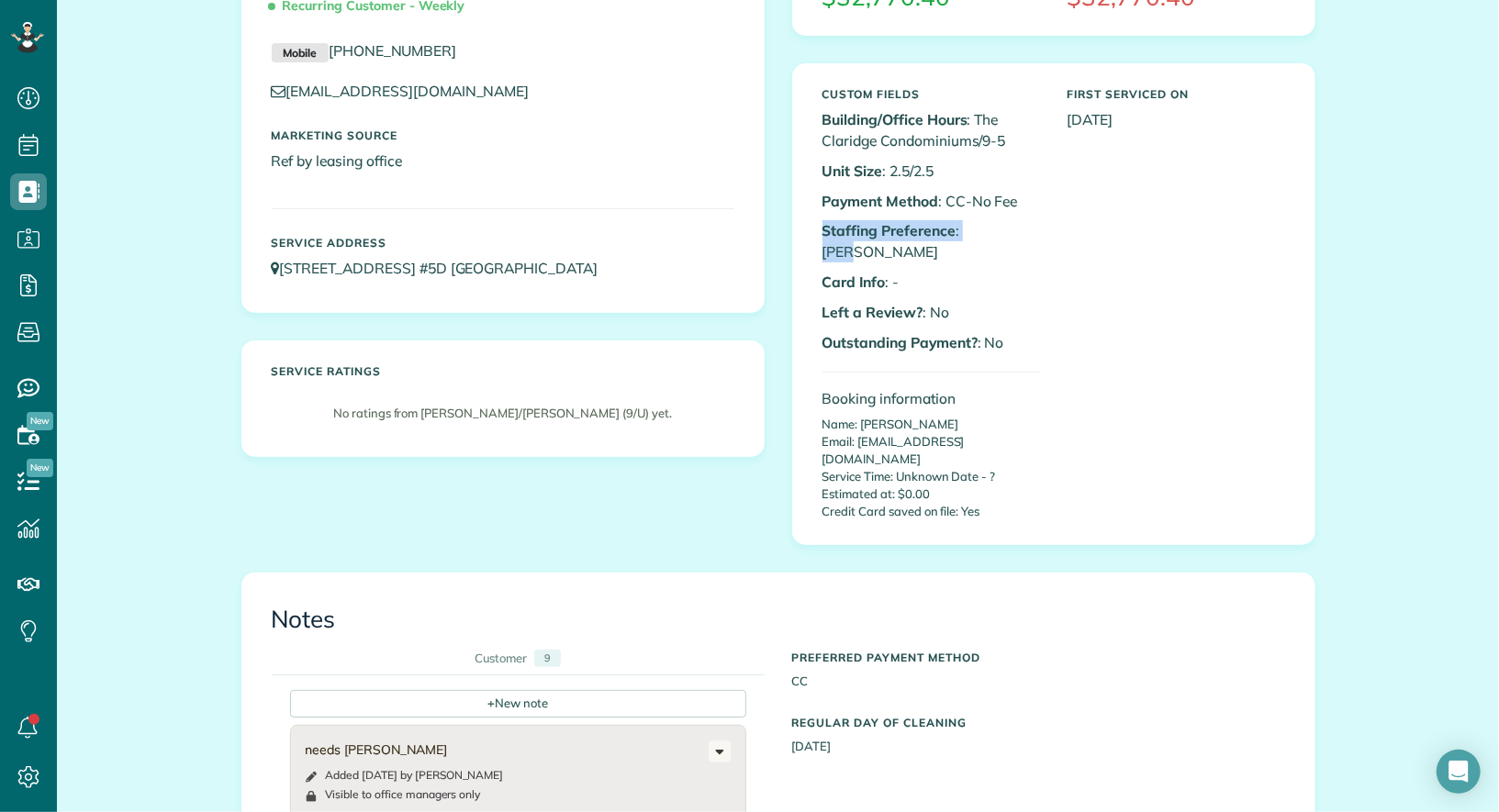
drag, startPoint x: 998, startPoint y: 231, endPoint x: 817, endPoint y: 236, distance: 181.1
click at [817, 236] on div "Custom Fields Building/Office Hours : The Claridge Condominiums/9-5 Unit Size :…" at bounding box center [931, 303] width 245 height 451
click at [746, 176] on div "Rhonda Friedman/Rafferty (9/U) Recurring Customer - Weekly Mobile (301) 520-470…" at bounding box center [502, 103] width 521 height 418
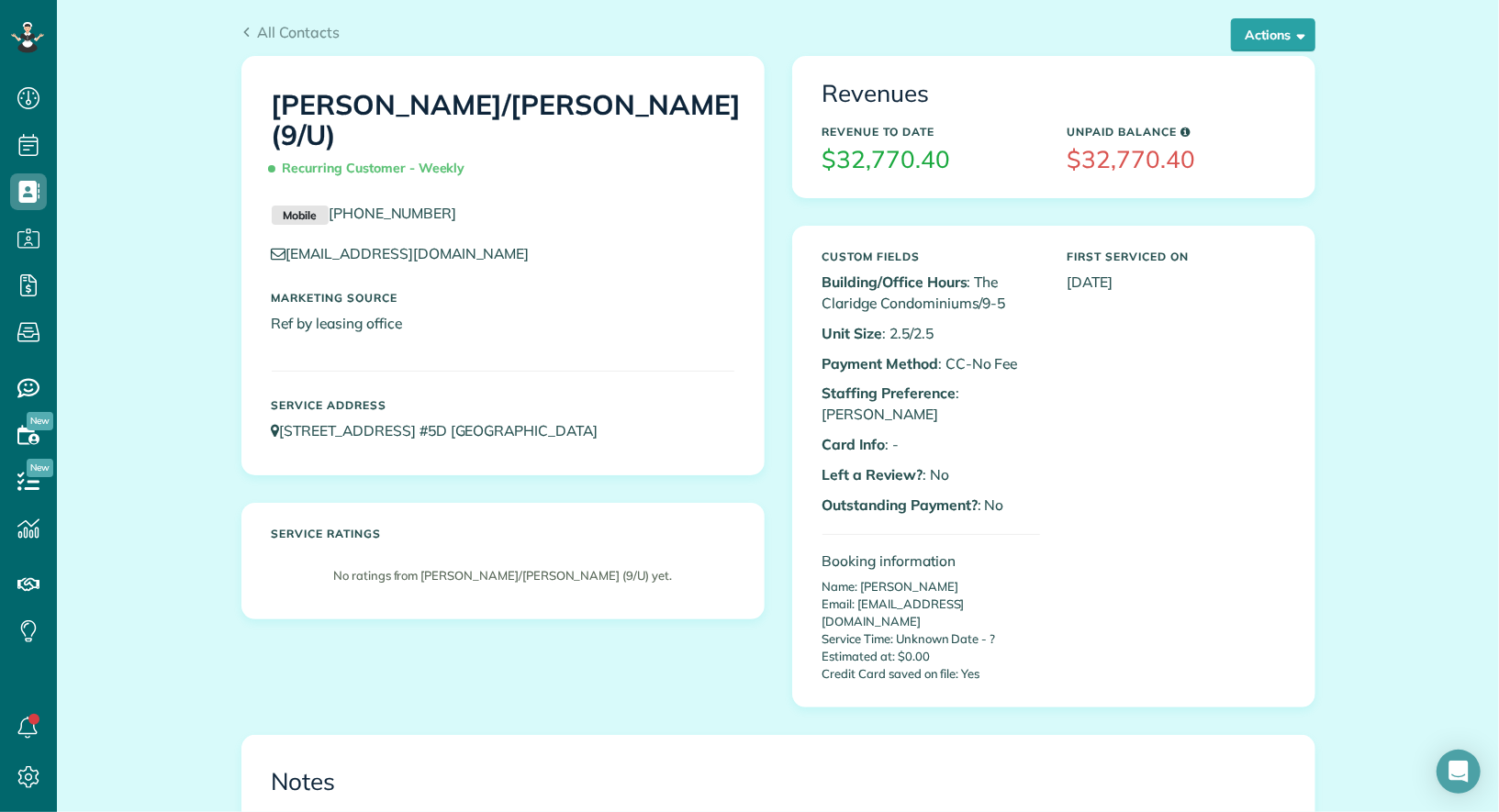
scroll to position [48, 0]
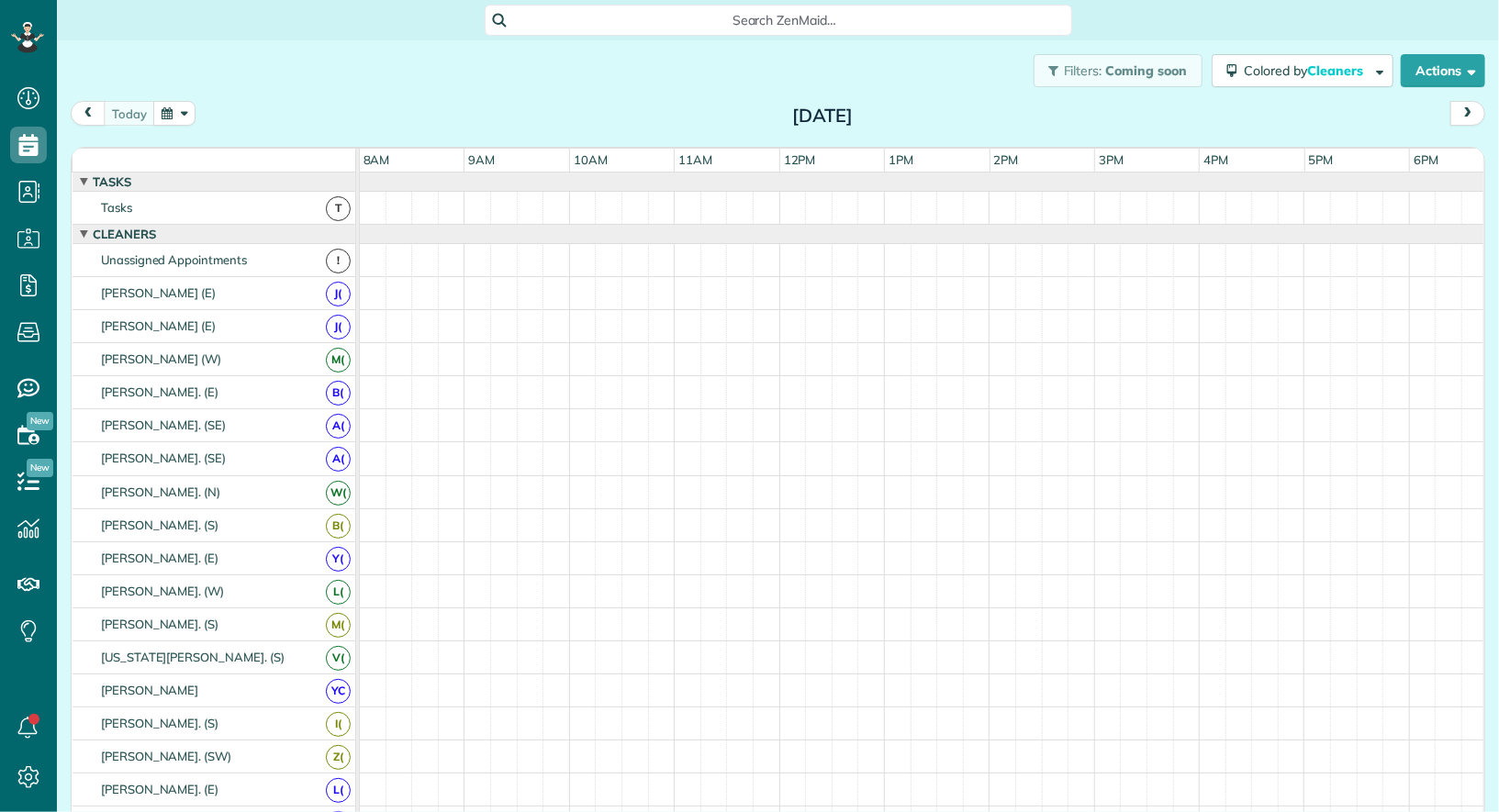
scroll to position [8, 8]
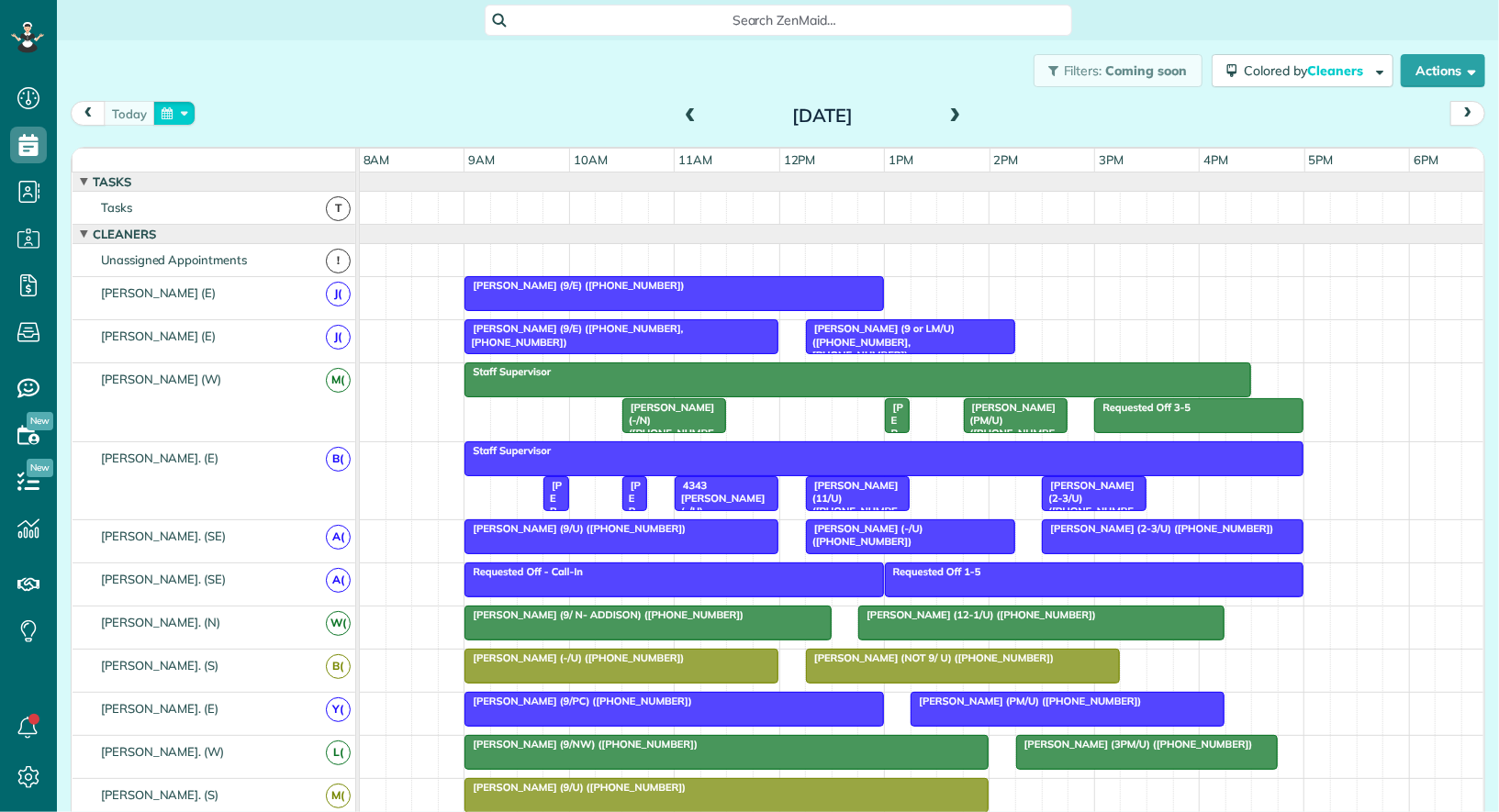
click at [169, 115] on button "button" at bounding box center [174, 113] width 43 height 25
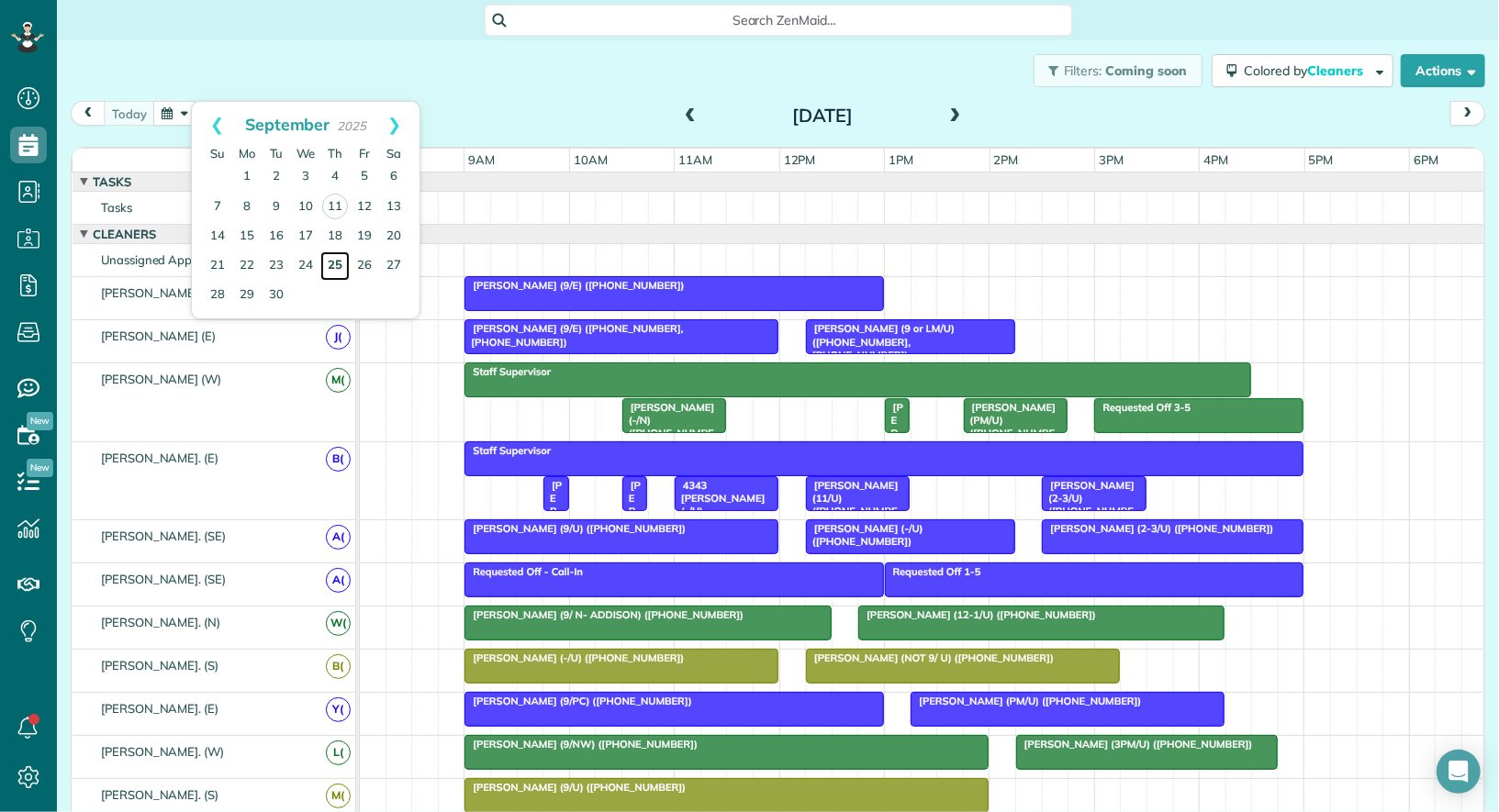
click at [333, 266] on link "25" at bounding box center [335, 266] width 29 height 29
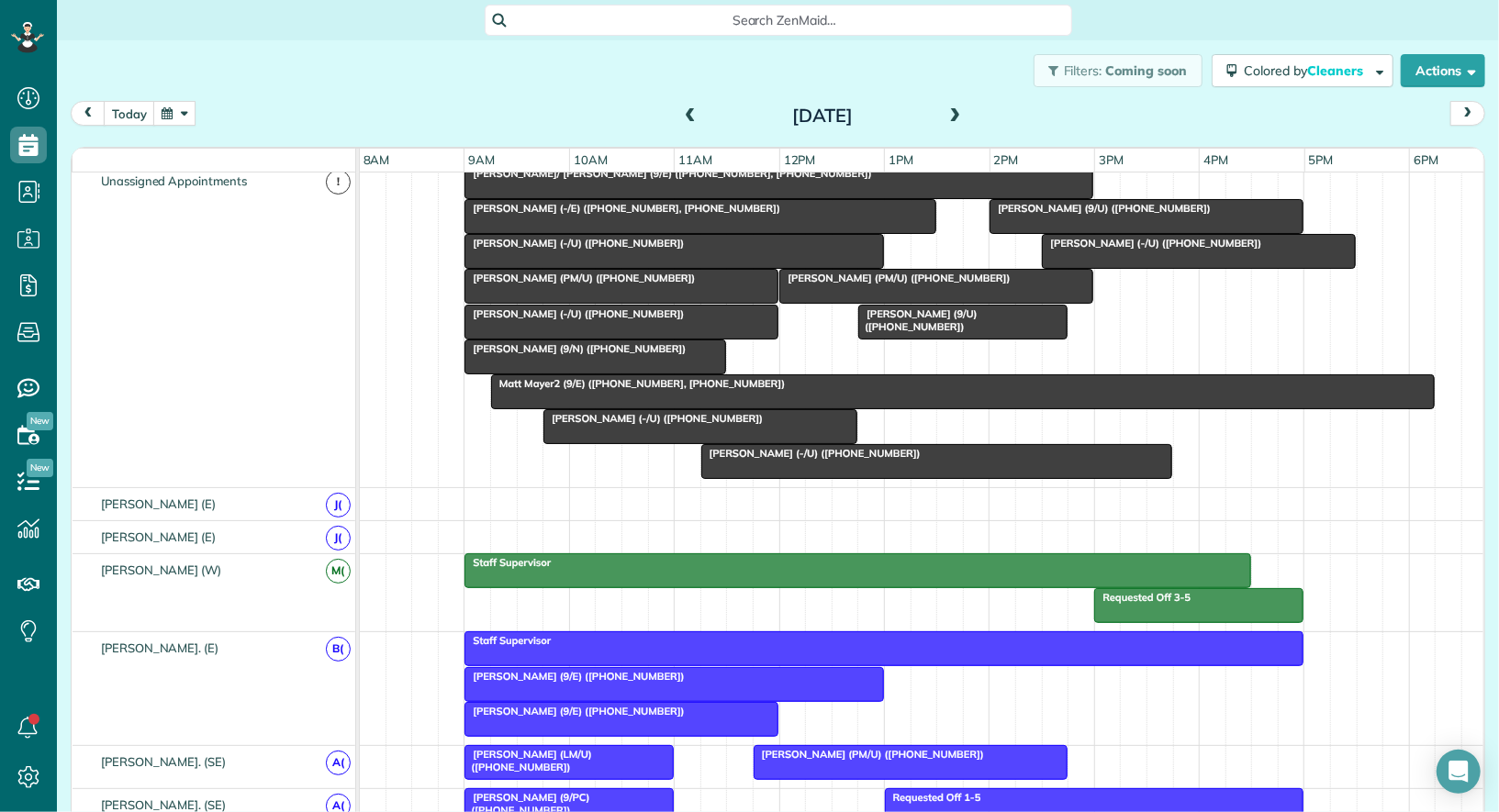
scroll to position [80, 0]
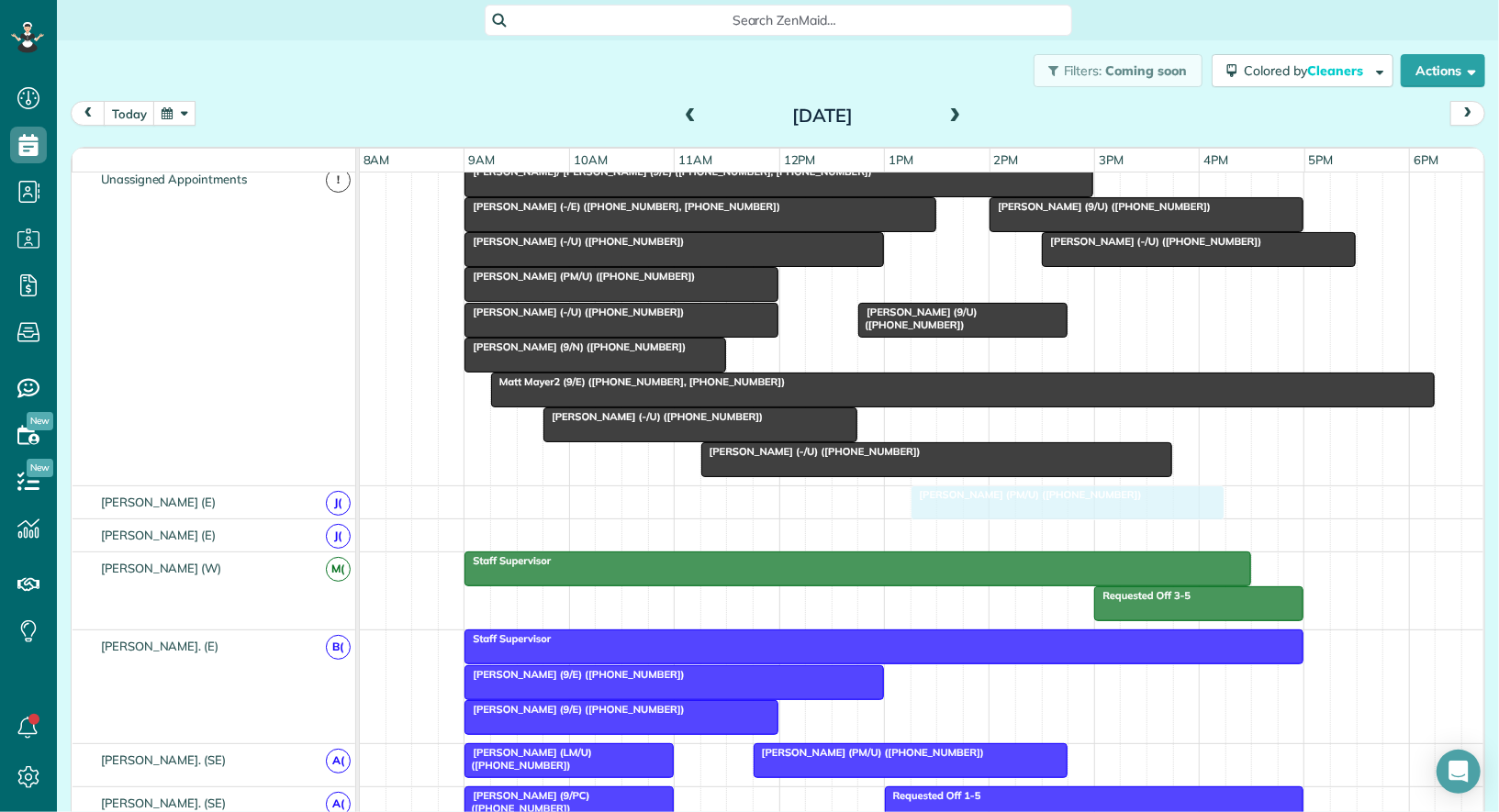
drag, startPoint x: 876, startPoint y: 282, endPoint x: 1014, endPoint y: 512, distance: 268.2
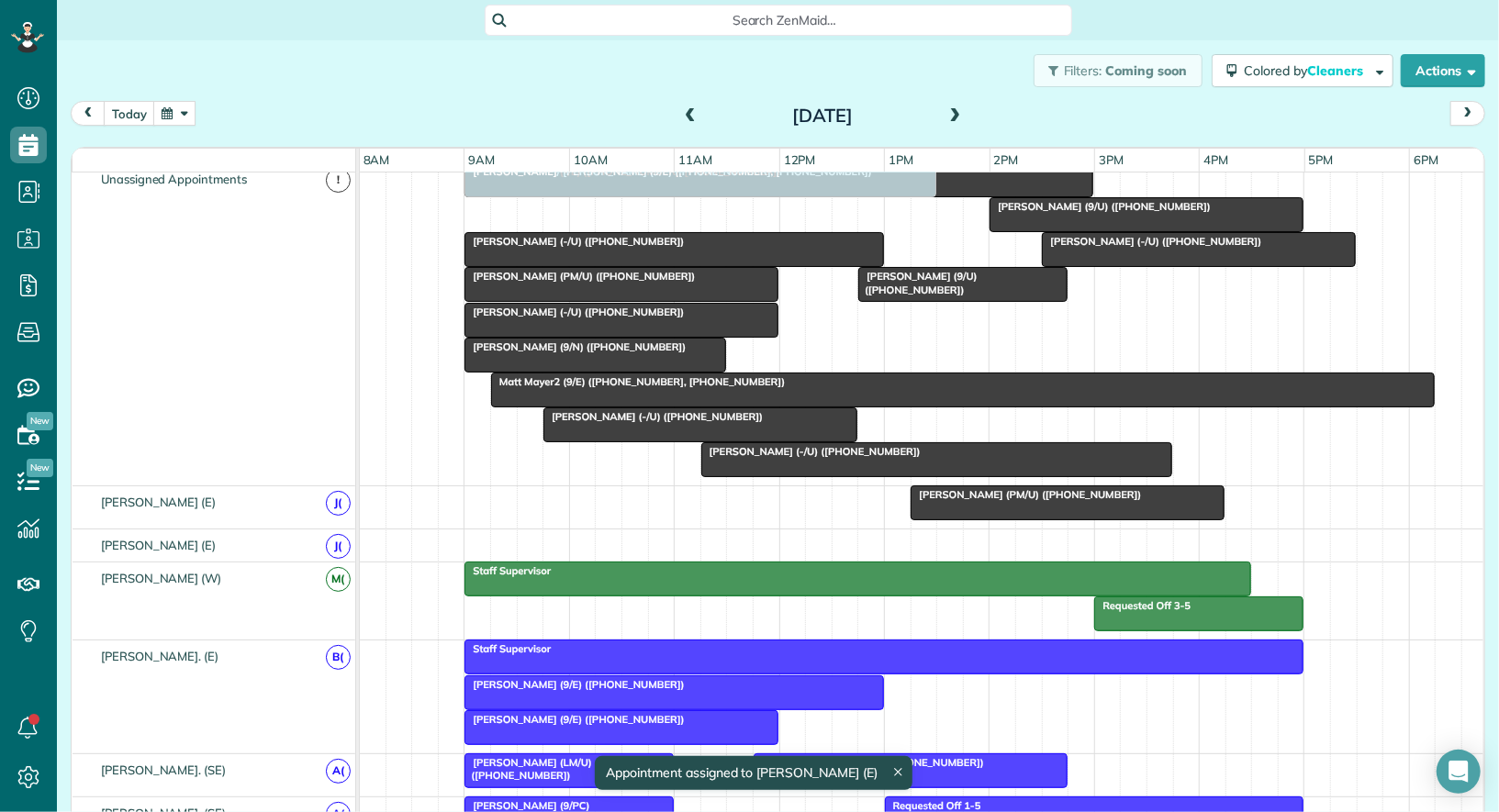
drag, startPoint x: 656, startPoint y: 203, endPoint x: 665, endPoint y: 469, distance: 266.2
click at [665, 469] on div "Madison Alexander (-/E) (+14059734349, +14055703222) Debbie Godbold (PM/U) (+17…" at bounding box center [922, 324] width 1126 height 322
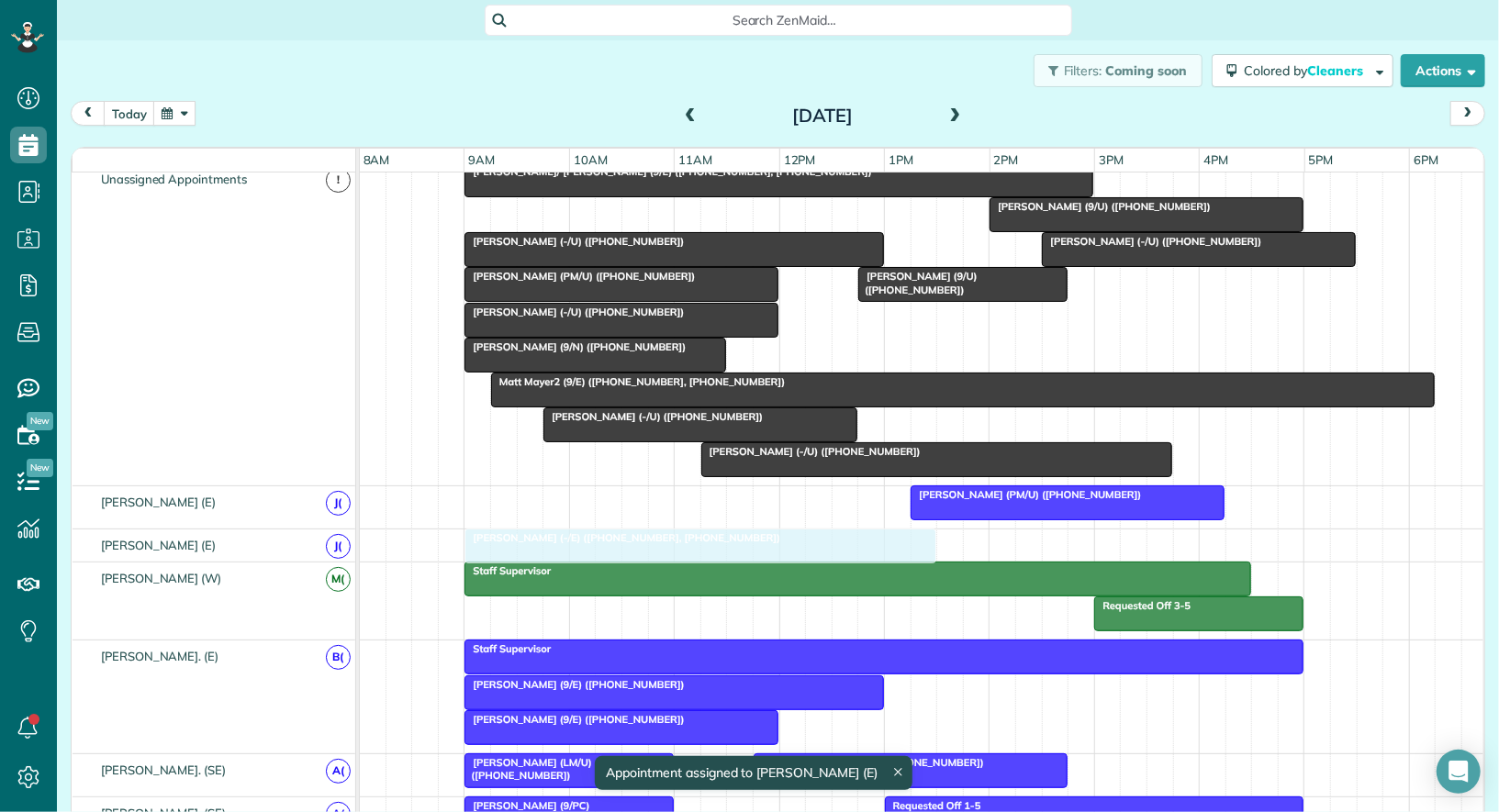
drag, startPoint x: 669, startPoint y: 213, endPoint x: 682, endPoint y: 547, distance: 334.3
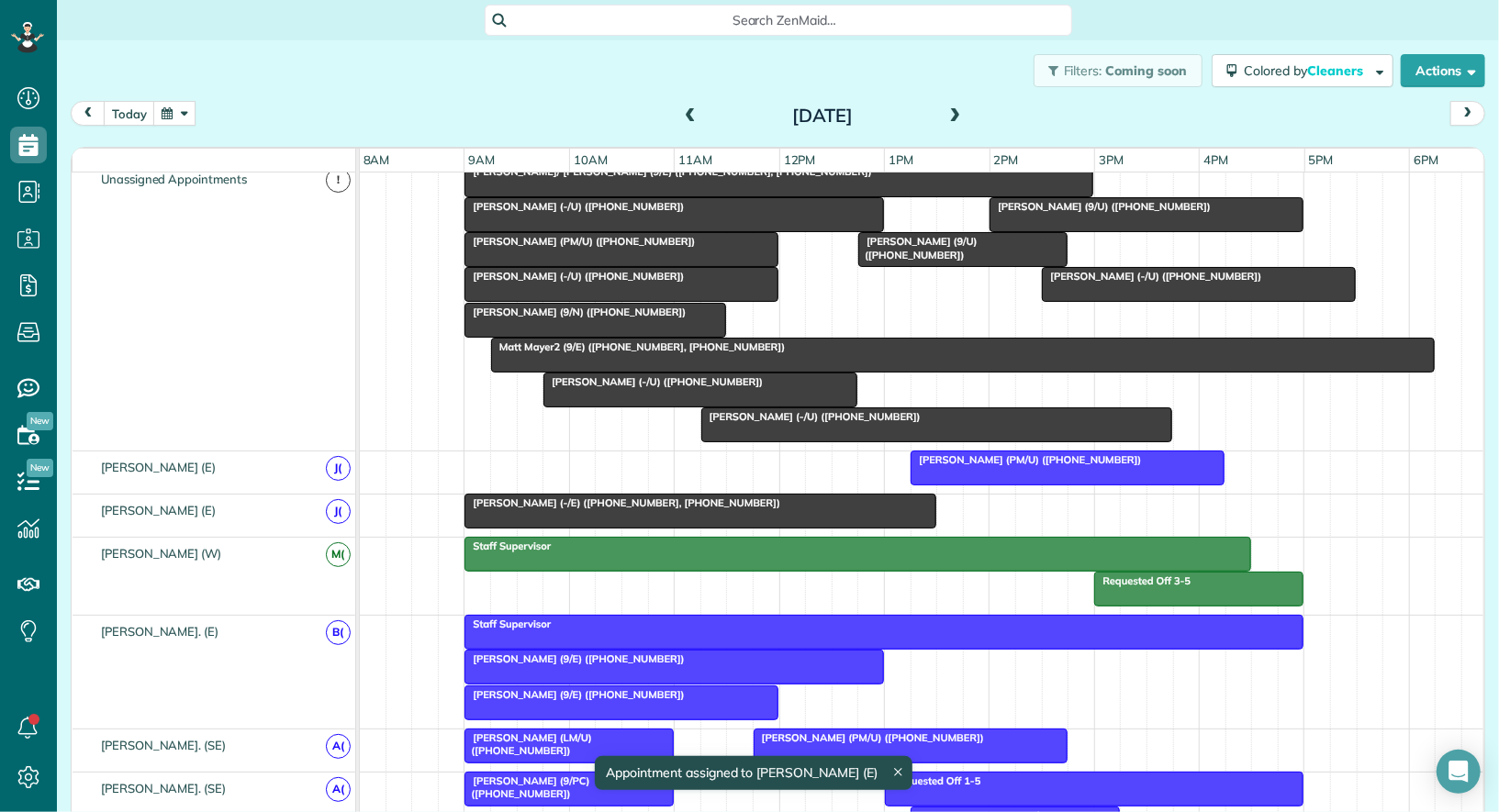
scroll to position [46, 0]
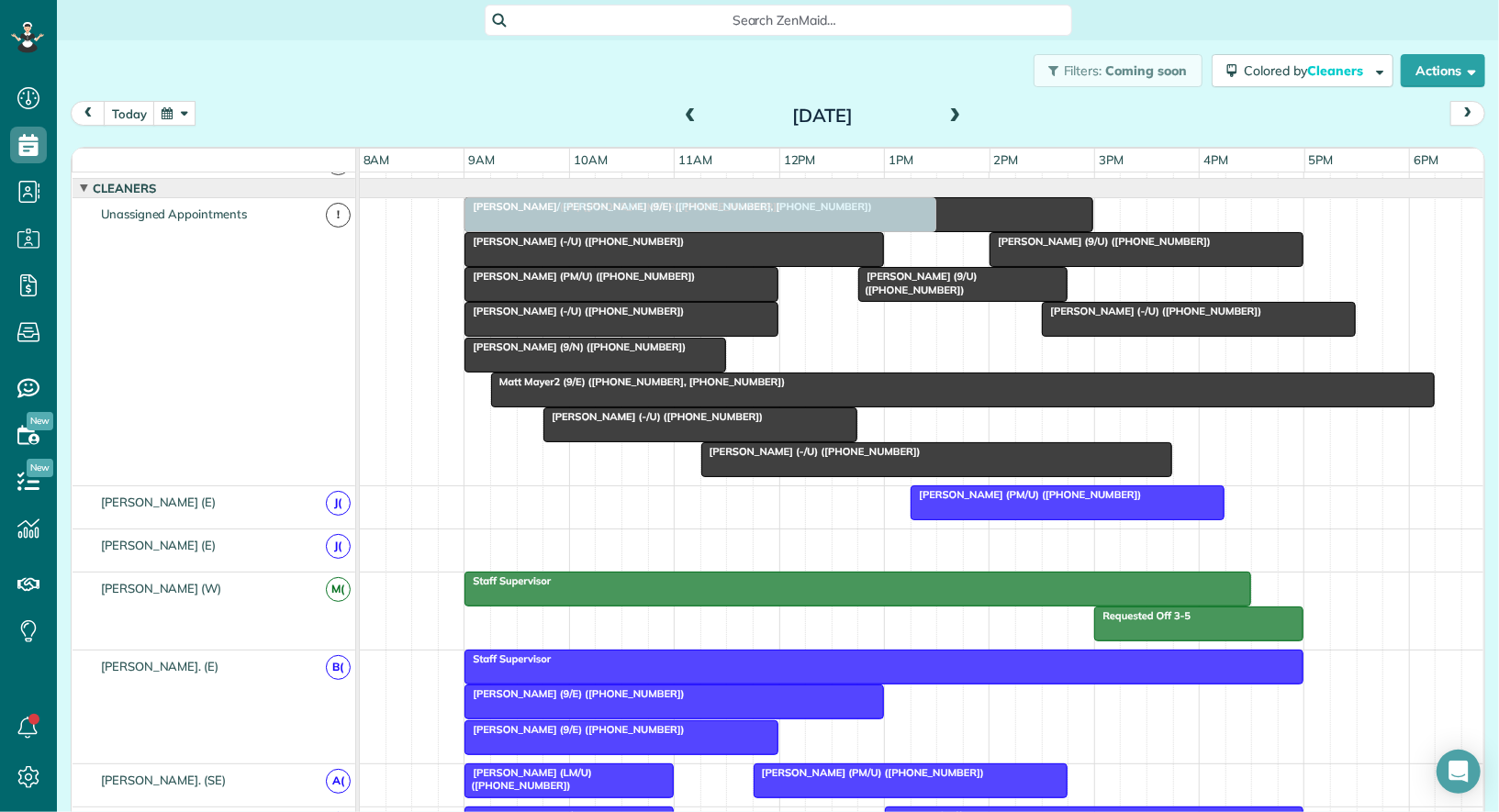
drag, startPoint x: 682, startPoint y: 547, endPoint x: 682, endPoint y: 435, distance: 112.0
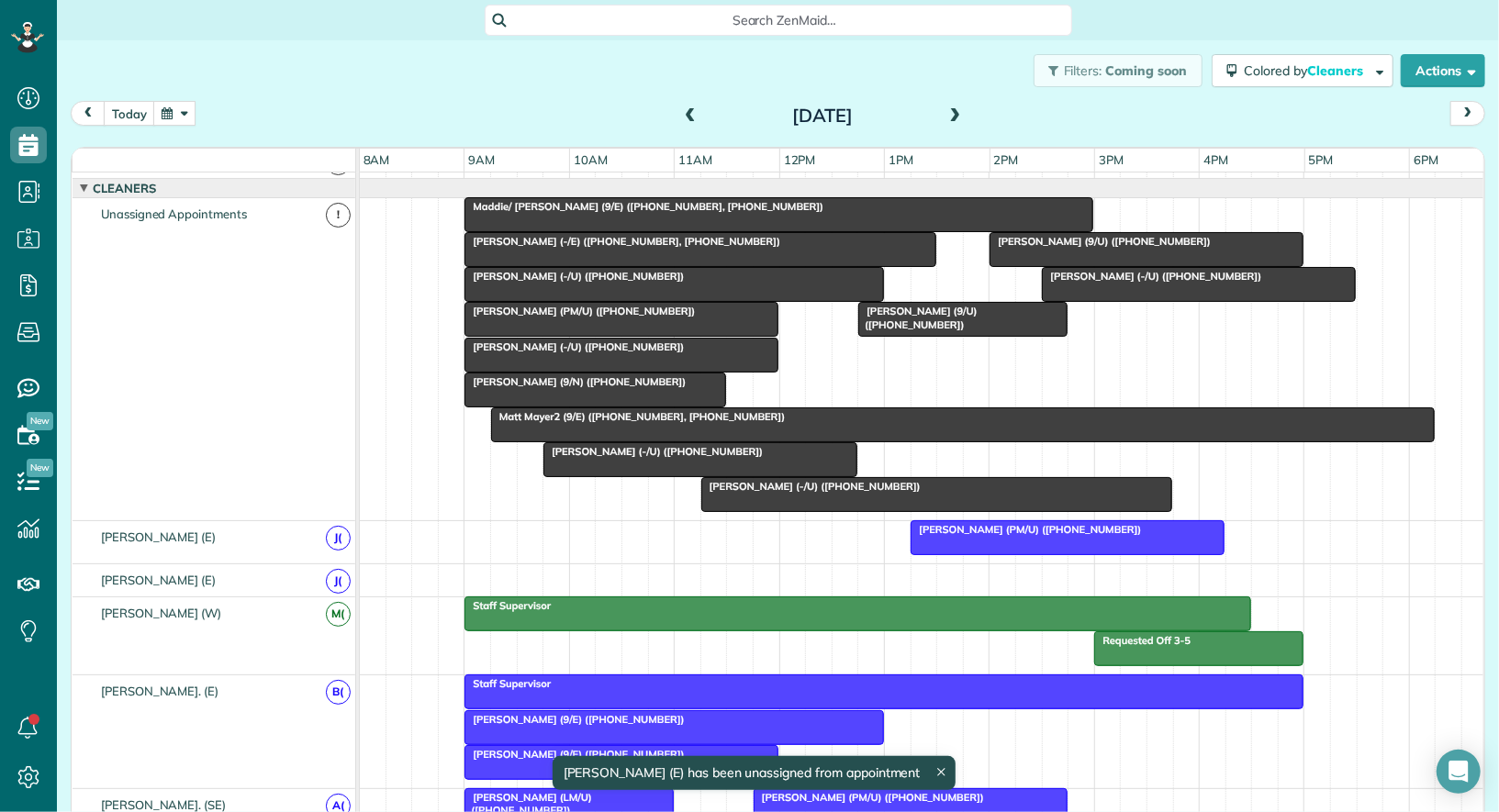
drag, startPoint x: 941, startPoint y: 527, endPoint x: 922, endPoint y: 340, distance: 188.0
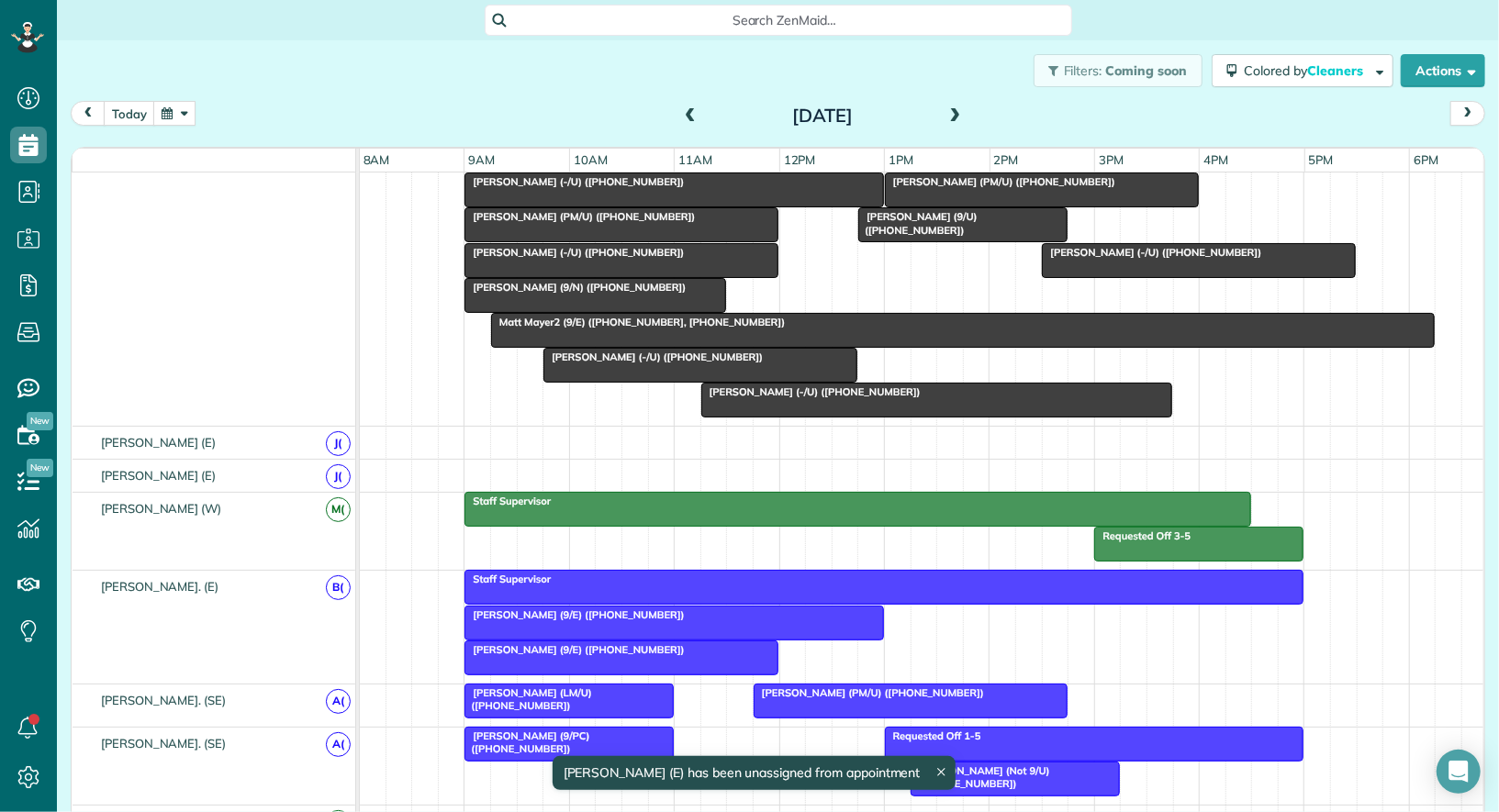
scroll to position [138, 0]
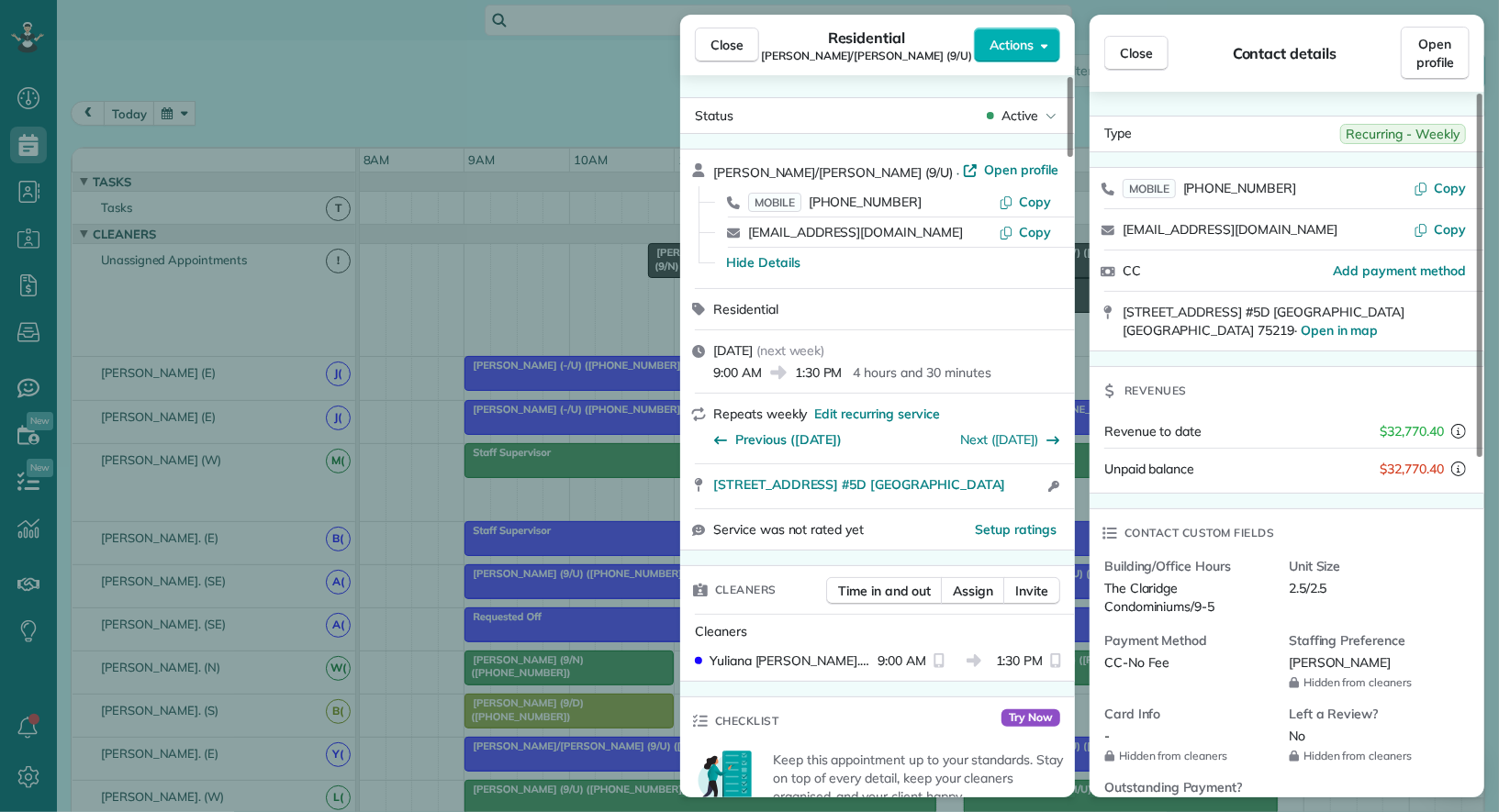
scroll to position [357, 0]
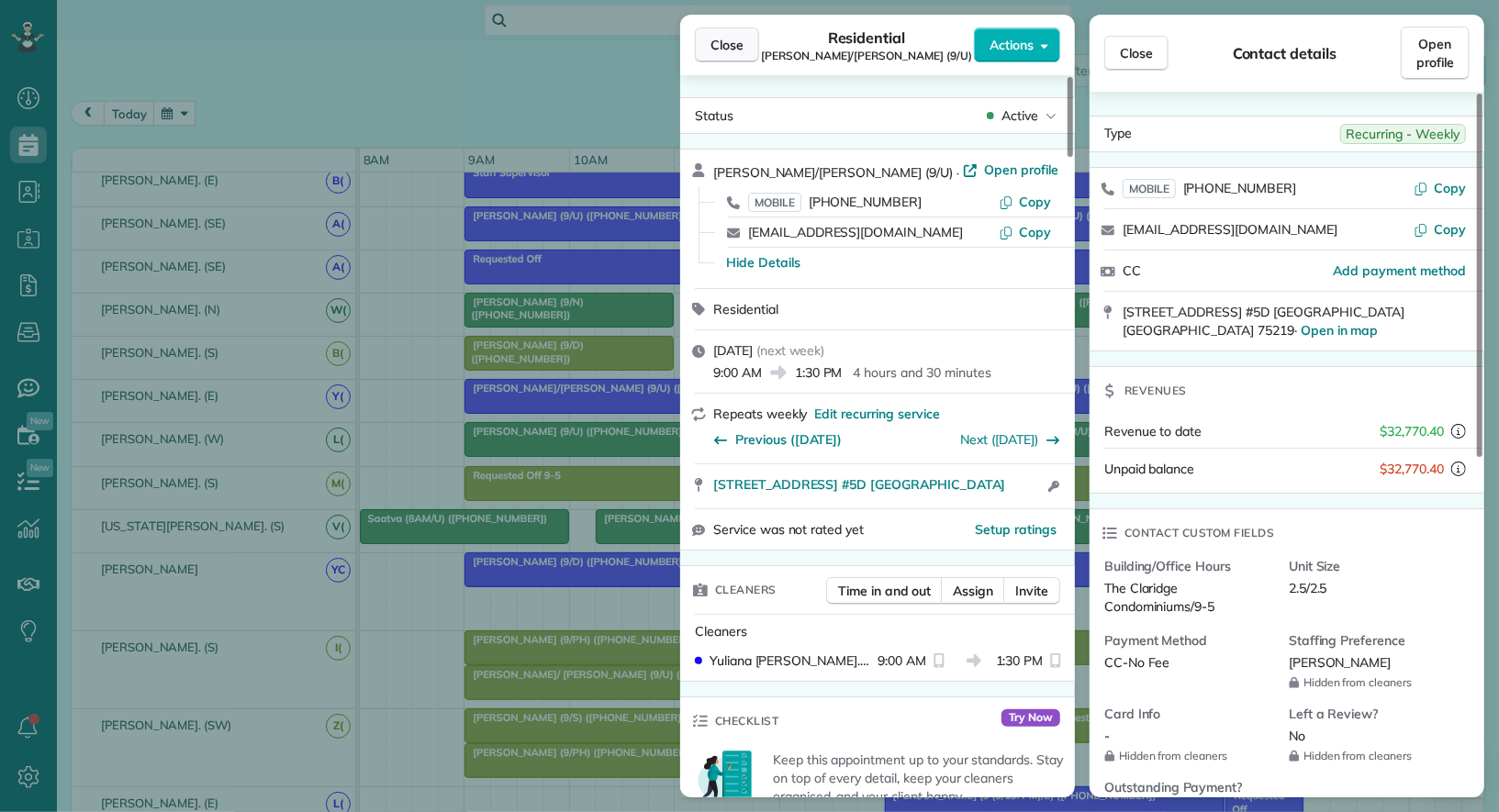
click at [723, 33] on button "Close" at bounding box center [727, 44] width 64 height 35
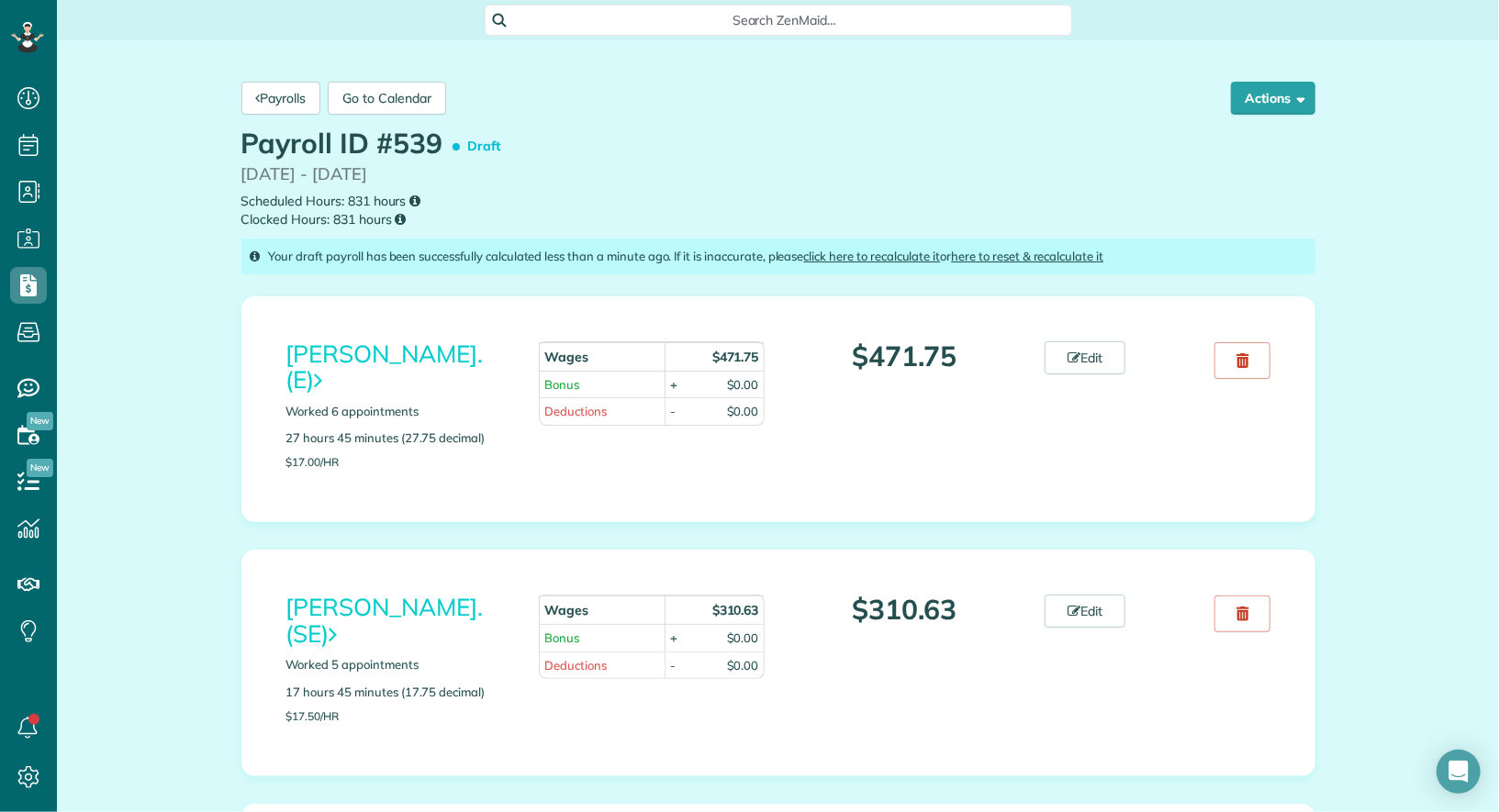
scroll to position [8, 8]
